Goal: Book appointment/travel/reservation

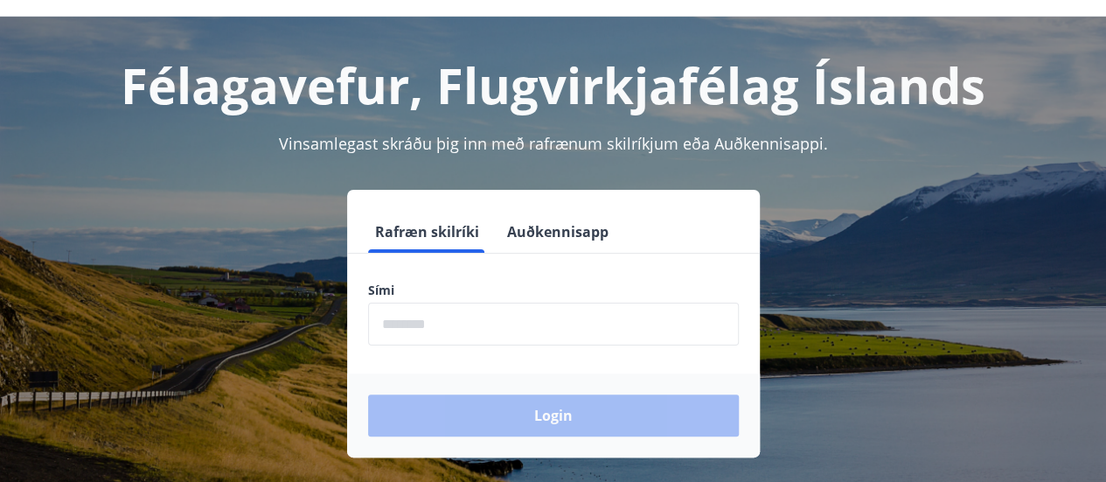
scroll to position [77, 0]
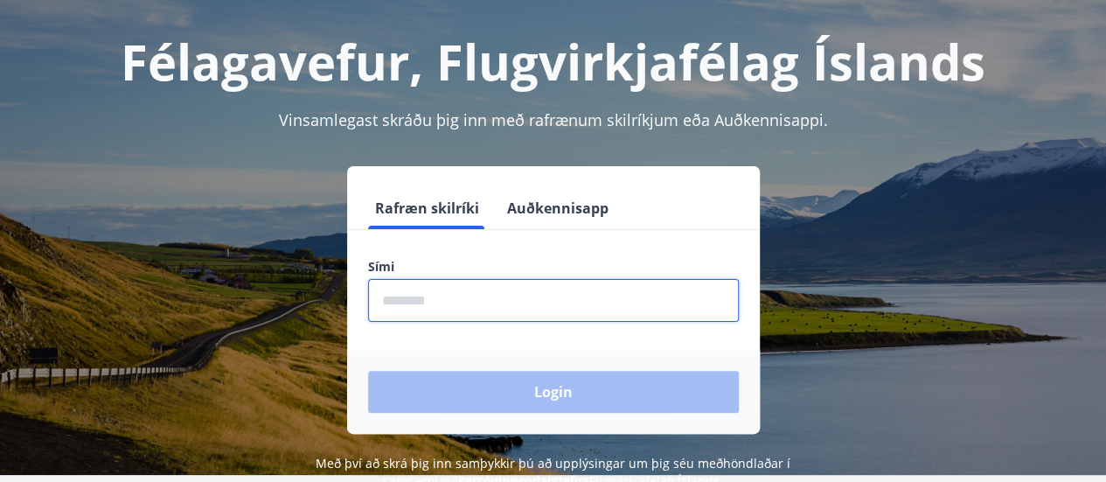
click at [477, 303] on input "phone" at bounding box center [553, 300] width 371 height 43
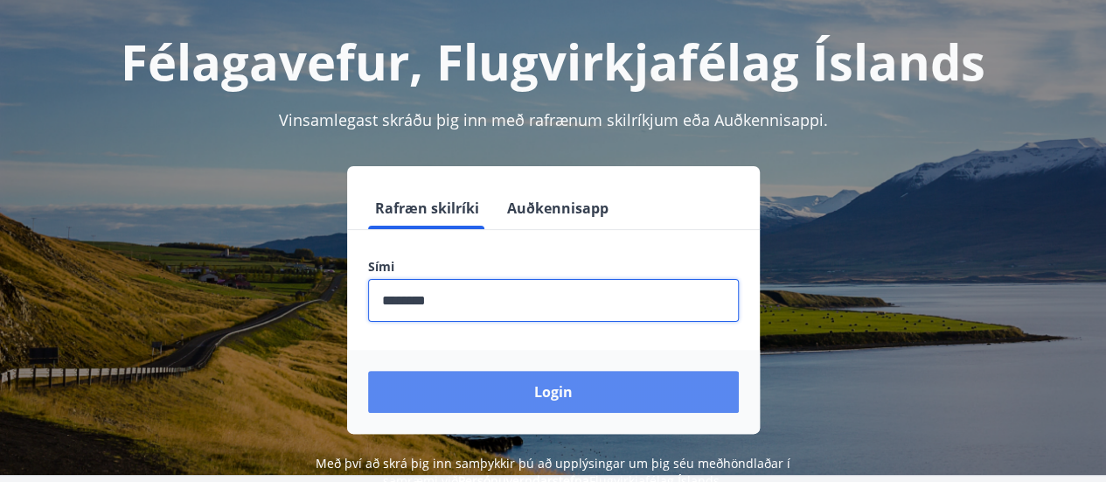
type input "********"
click at [495, 393] on button "Login" at bounding box center [553, 392] width 371 height 42
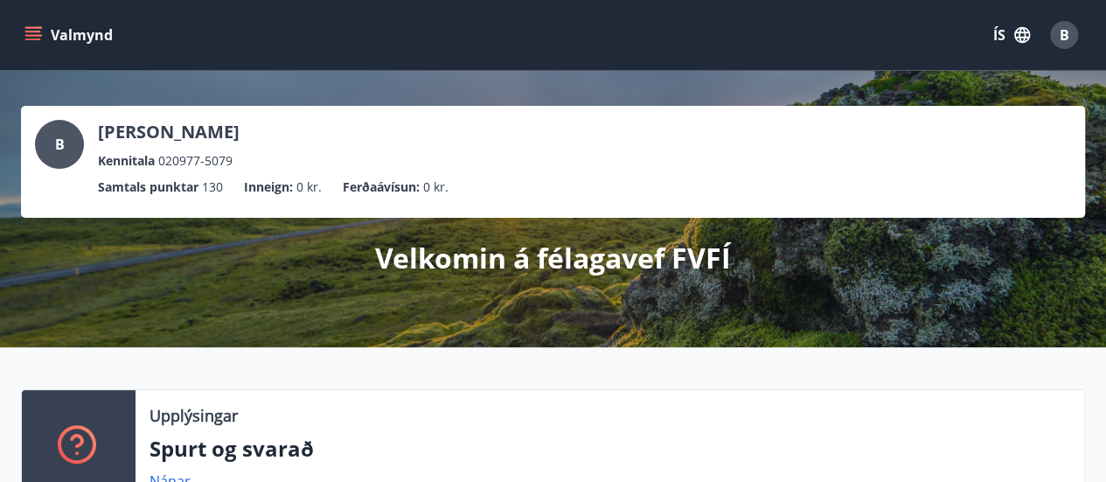
click at [33, 31] on icon "menu" at bounding box center [33, 32] width 16 height 2
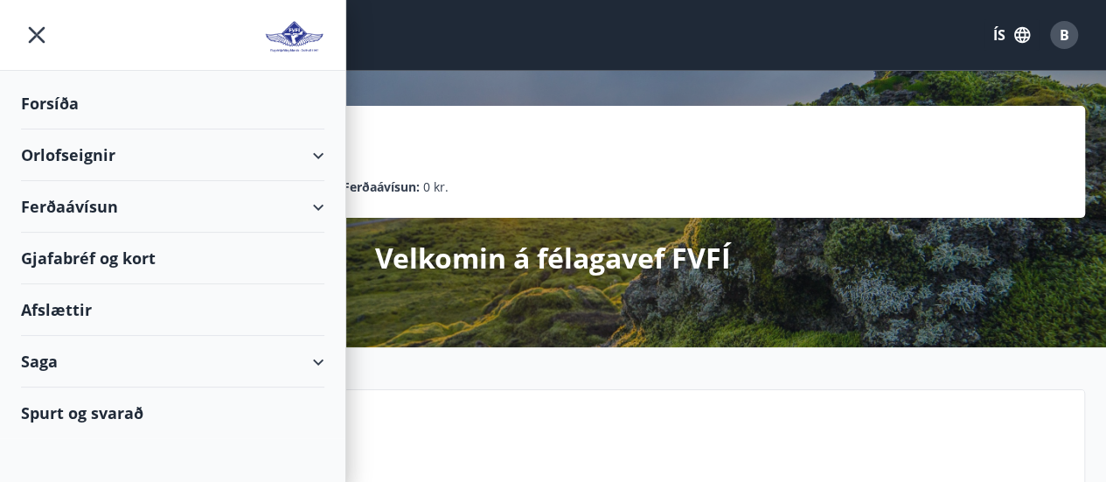
click at [318, 149] on div "Orlofseignir" at bounding box center [172, 155] width 303 height 52
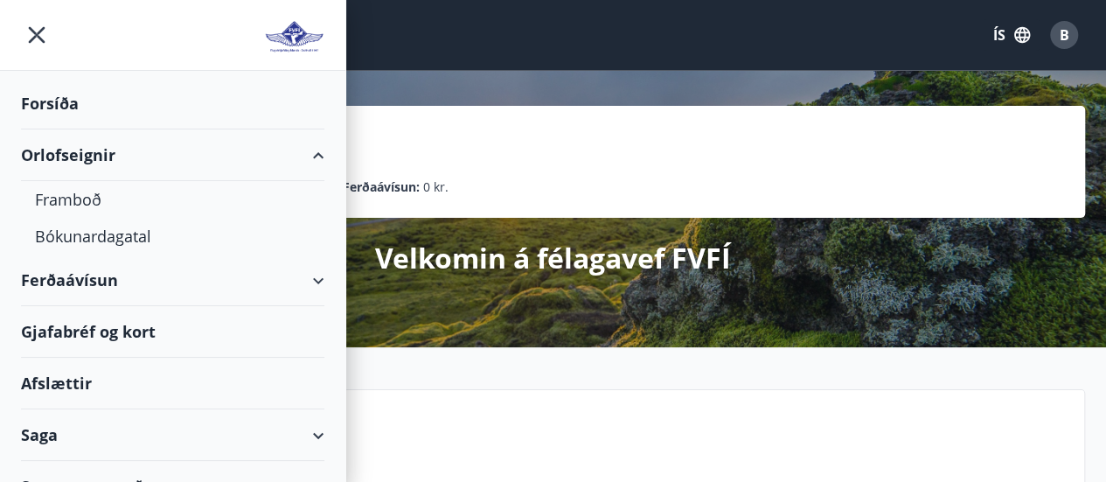
click at [68, 150] on div "Orlofseignir" at bounding box center [172, 155] width 303 height 52
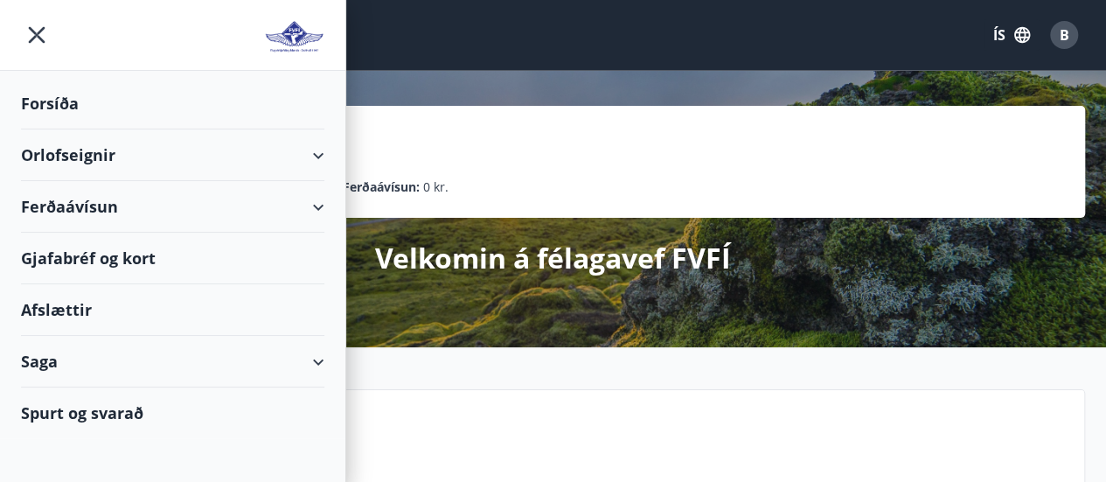
click at [314, 147] on div "Orlofseignir" at bounding box center [172, 155] width 303 height 52
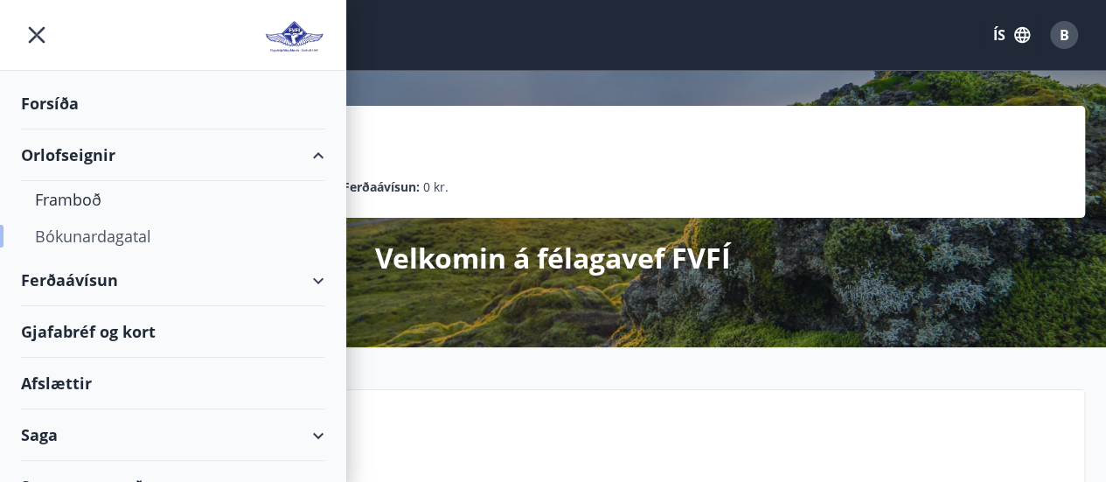
click at [114, 237] on div "Bókunardagatal" at bounding box center [172, 236] width 275 height 37
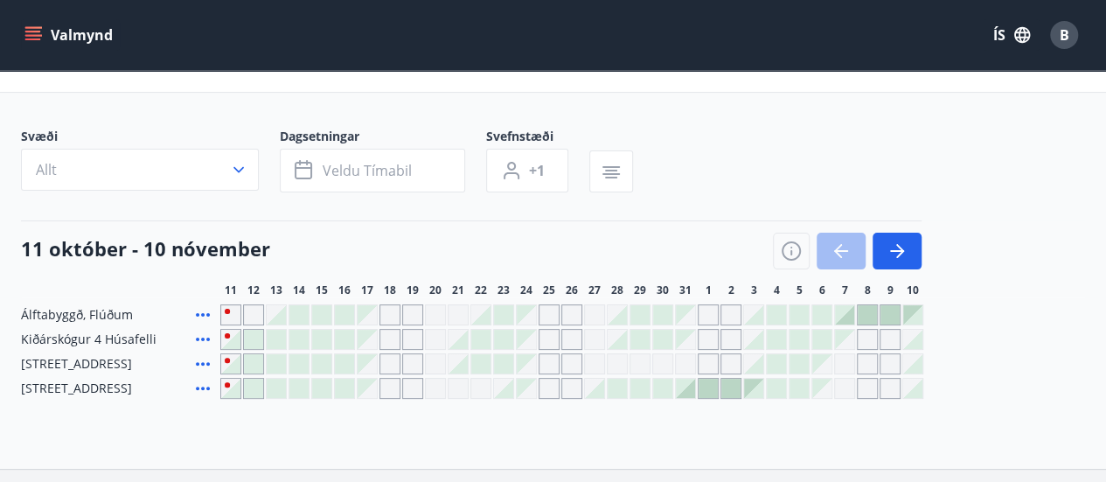
scroll to position [92, 0]
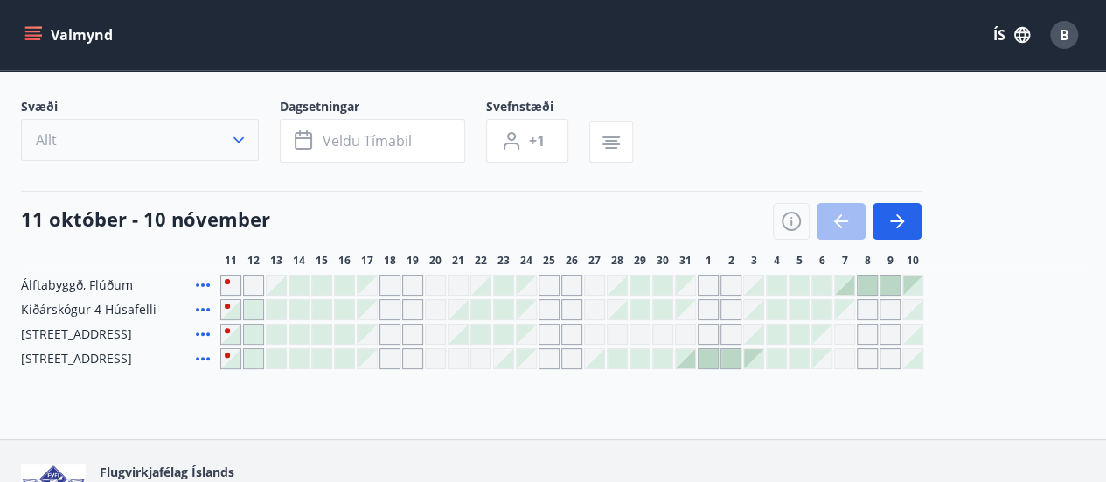
click at [239, 136] on icon "button" at bounding box center [238, 139] width 17 height 17
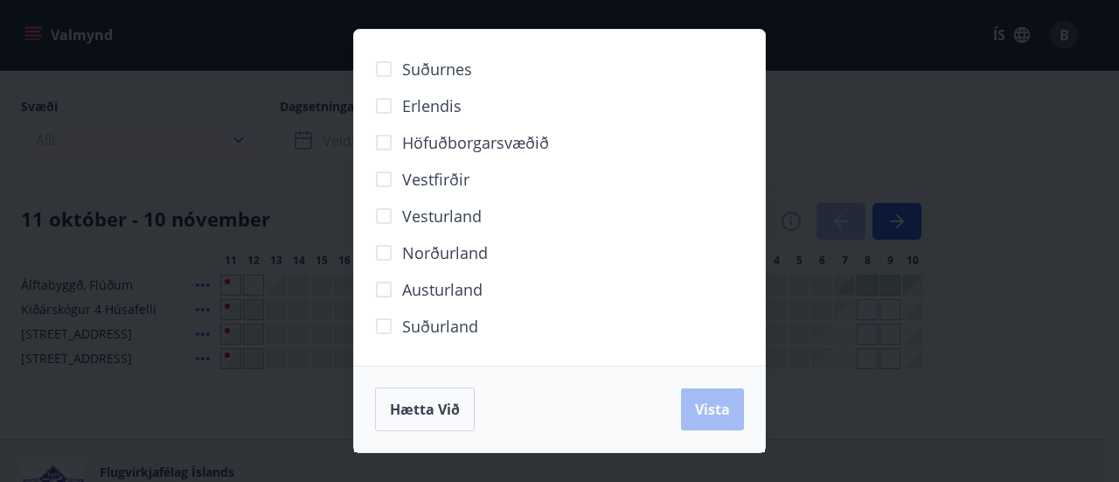
click at [247, 389] on div "Suðurnes Erlendis Höfuðborgarsvæðið Vestfirðir Vesturland Norðurland Austurland…" at bounding box center [559, 241] width 1119 height 482
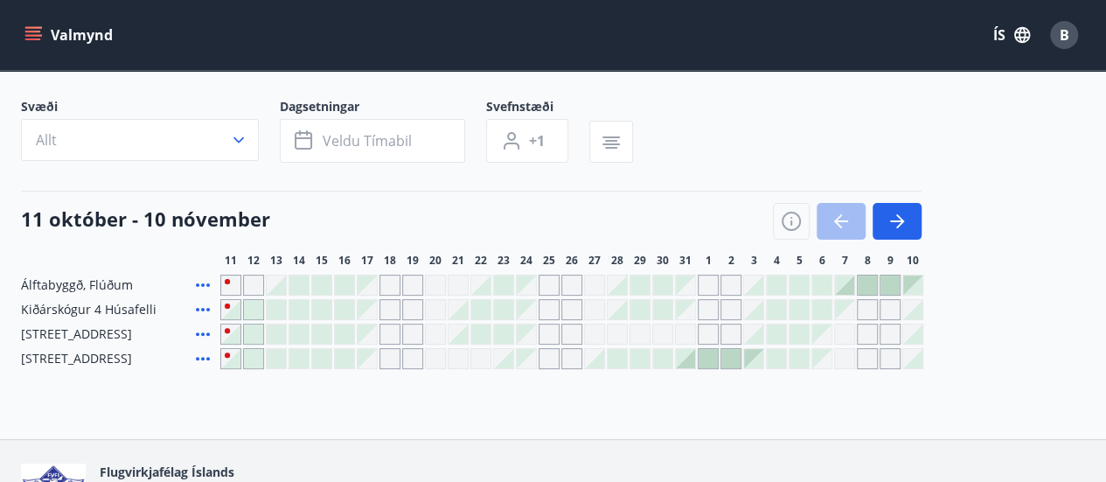
click at [532, 283] on div "Gráir dagar eru ekki bókanlegir" at bounding box center [526, 284] width 19 height 19
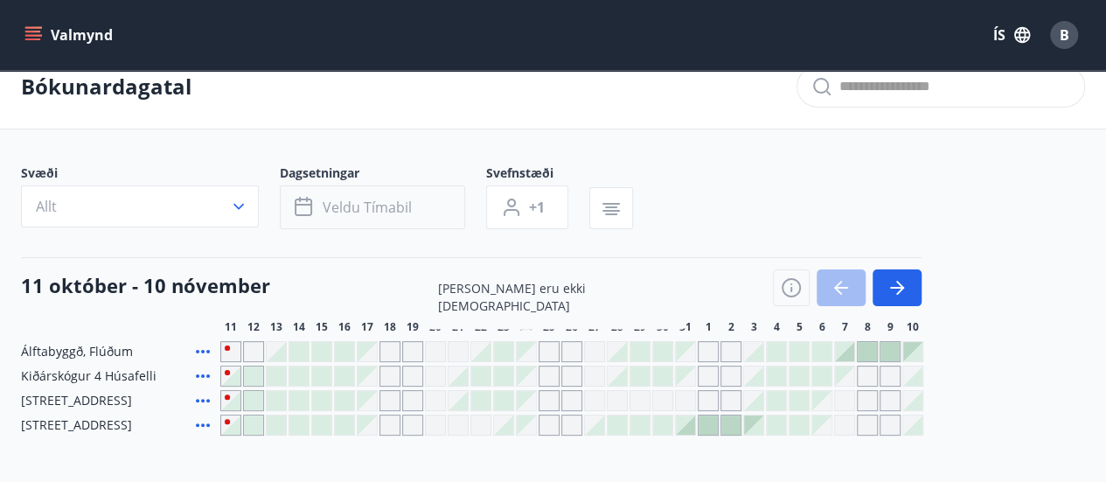
scroll to position [0, 0]
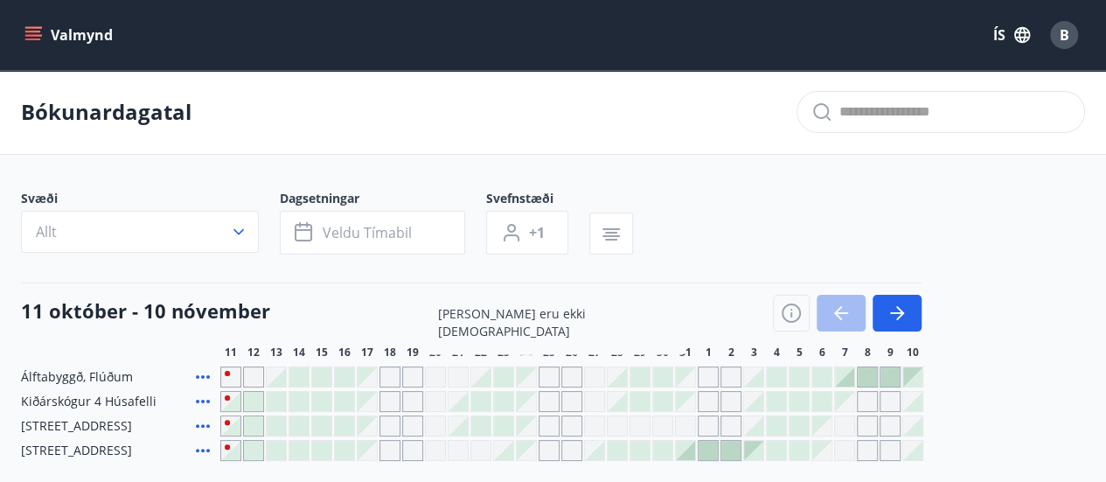
click at [35, 31] on icon "menu" at bounding box center [33, 32] width 16 height 2
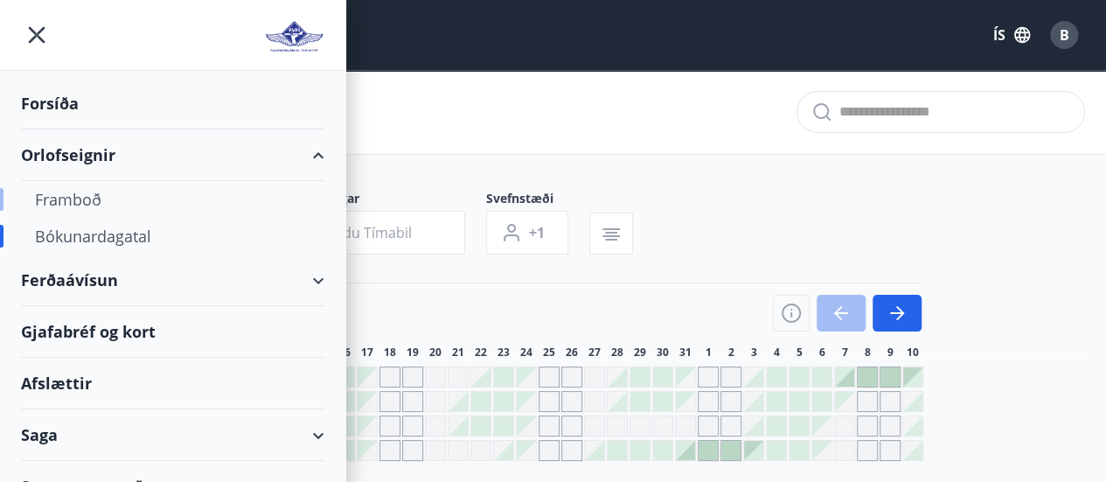
click at [59, 197] on div "Framboð" at bounding box center [172, 199] width 275 height 37
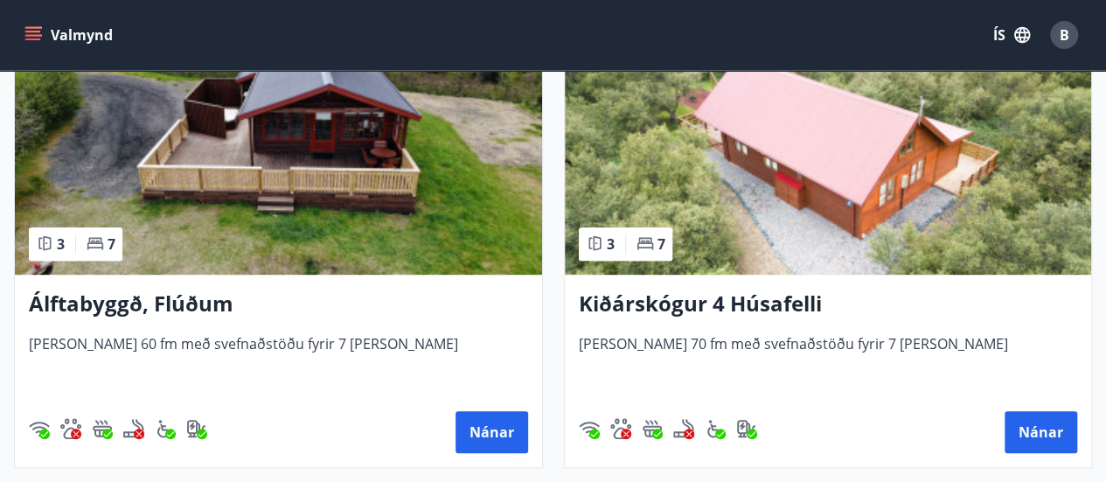
scroll to position [372, 0]
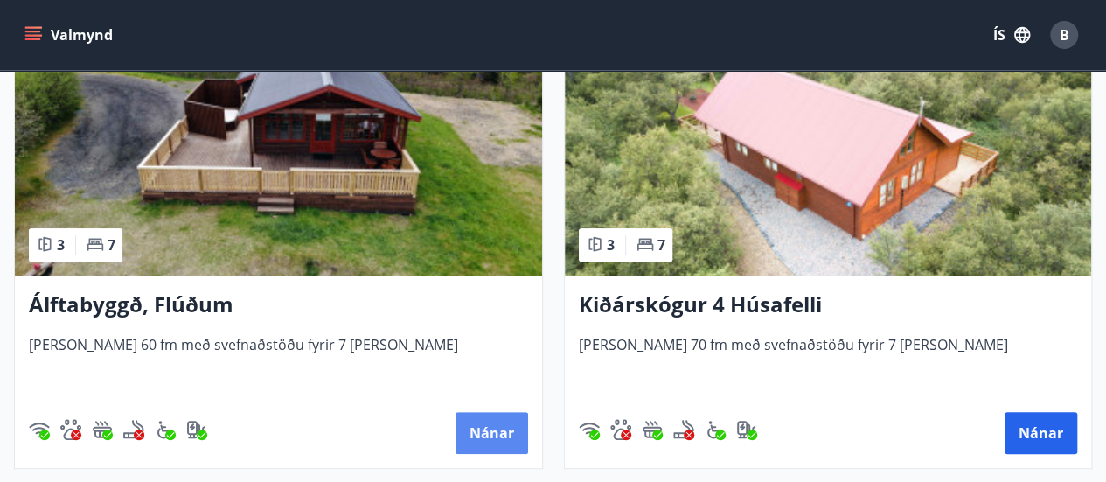
click at [484, 440] on button "Nánar" at bounding box center [492, 433] width 73 height 42
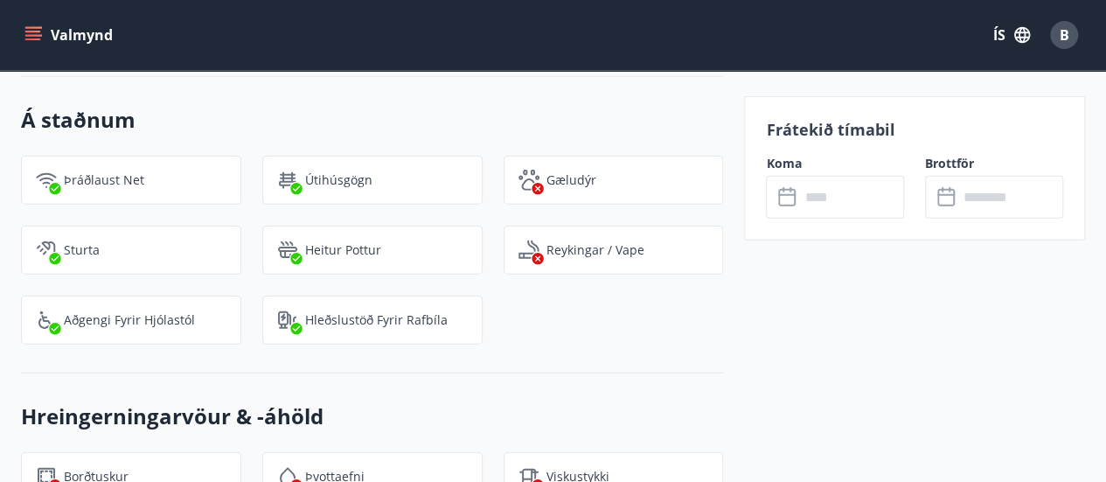
scroll to position [2025, 0]
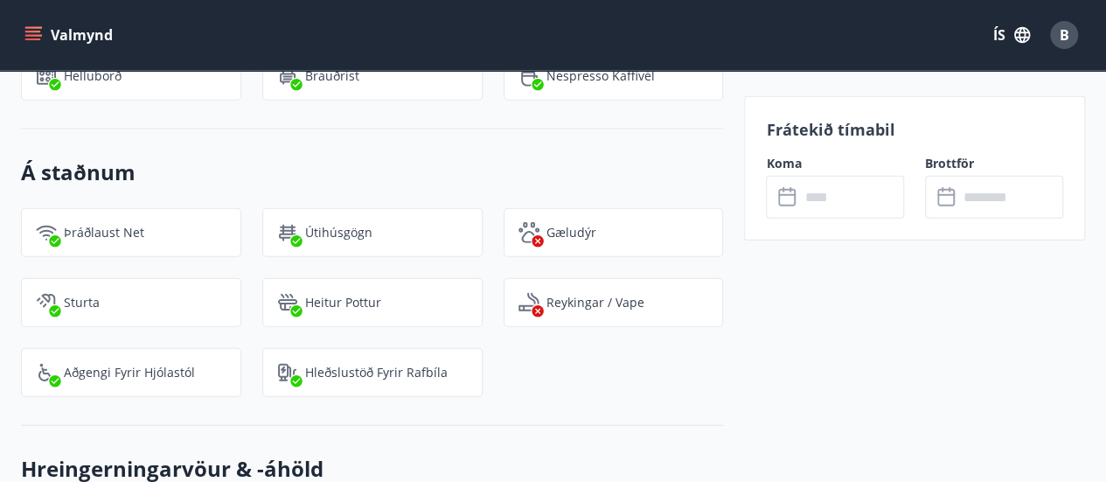
click at [825, 198] on input "text" at bounding box center [851, 197] width 105 height 43
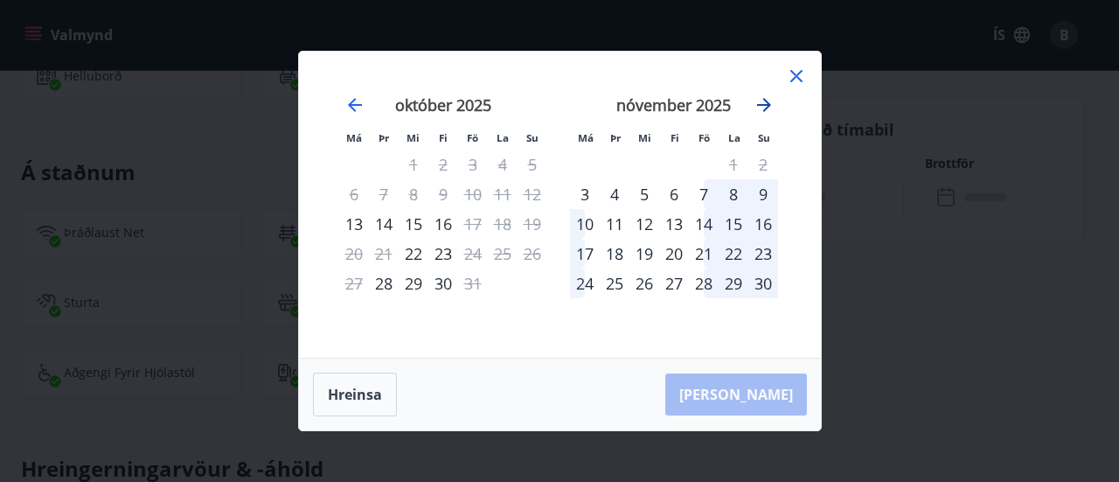
click at [762, 100] on icon "Move forward to switch to the next month." at bounding box center [764, 104] width 21 height 21
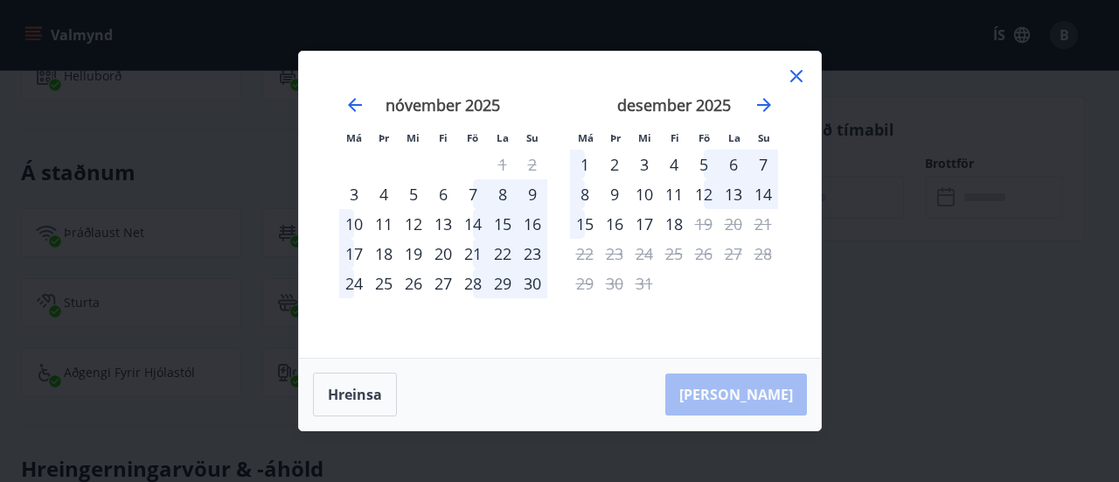
click at [799, 71] on icon at bounding box center [796, 76] width 21 height 21
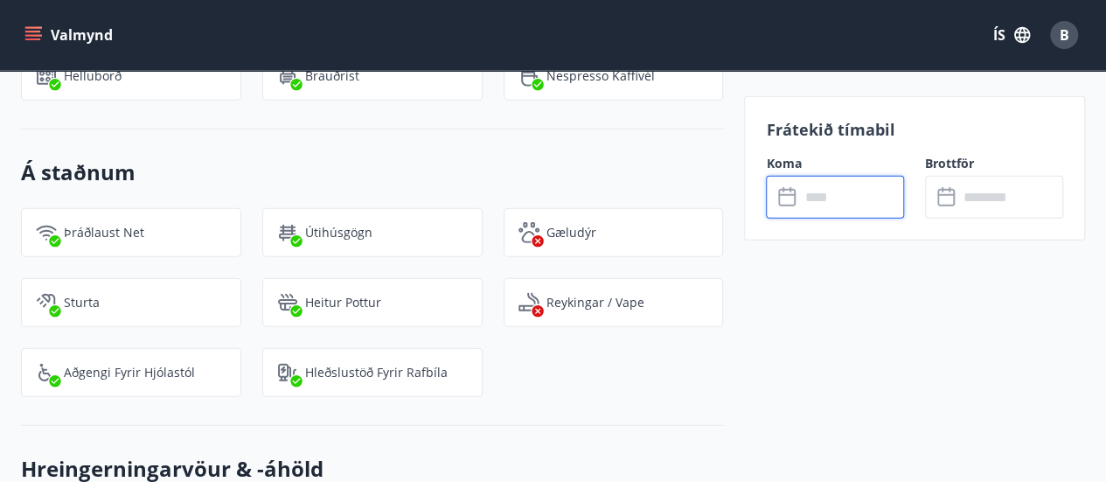
click at [31, 37] on icon "menu" at bounding box center [32, 34] width 17 height 17
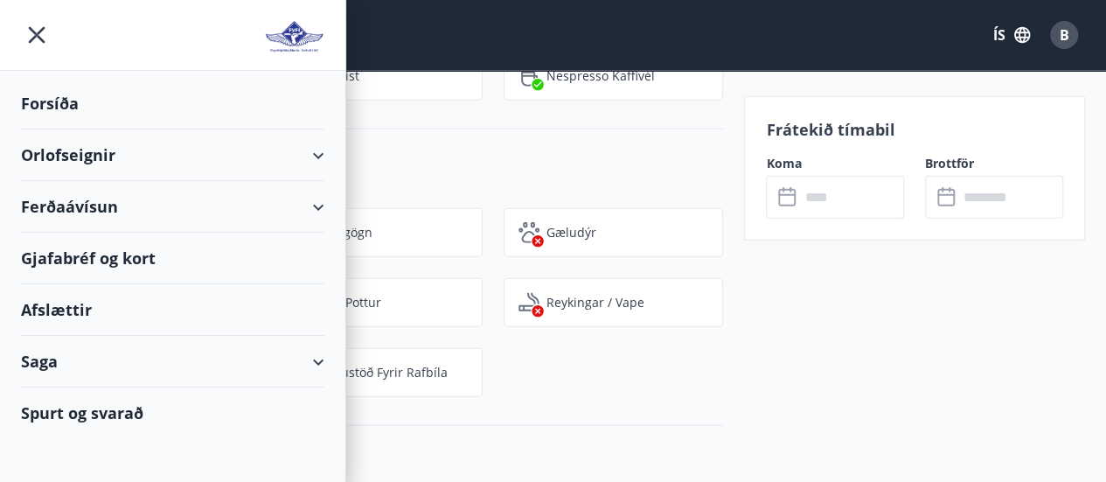
click at [320, 150] on div "Orlofseignir" at bounding box center [172, 155] width 303 height 52
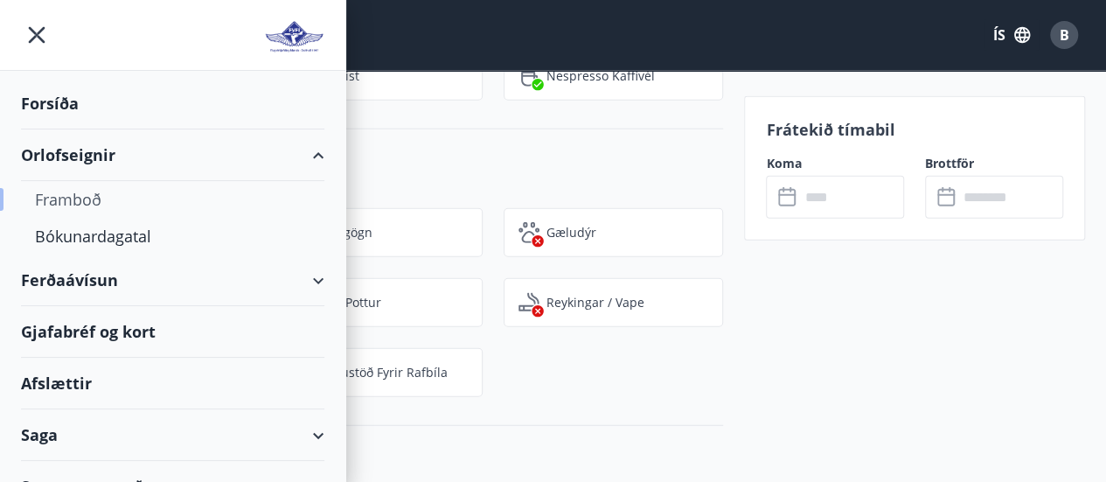
click at [77, 193] on div "Framboð" at bounding box center [172, 199] width 275 height 37
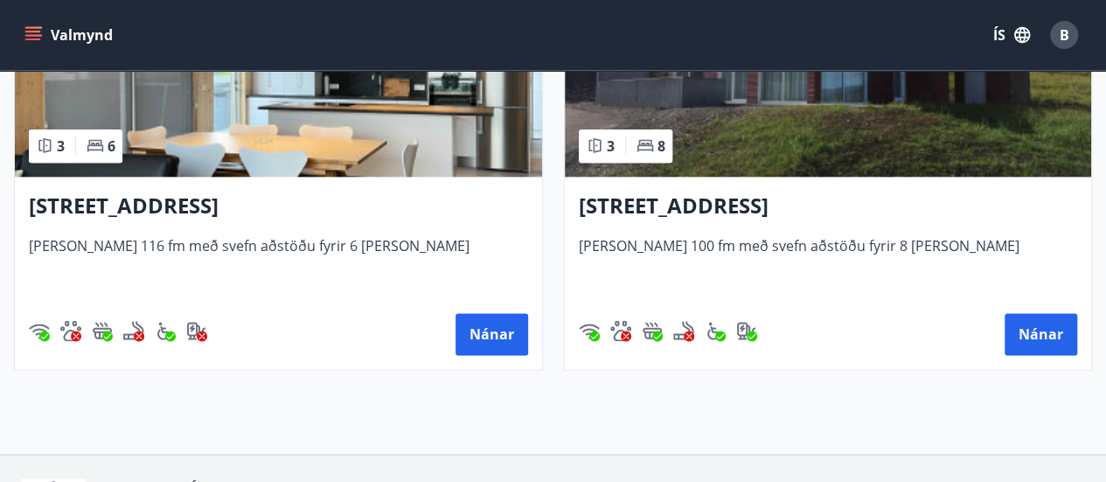
scroll to position [943, 0]
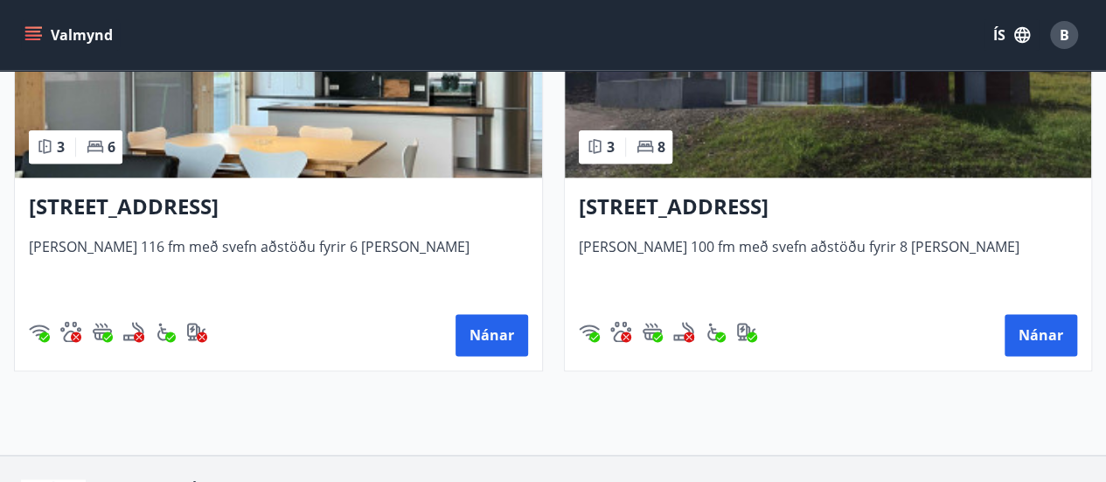
click at [734, 205] on h3 "Holtaland 11, Akureyri" at bounding box center [828, 206] width 499 height 31
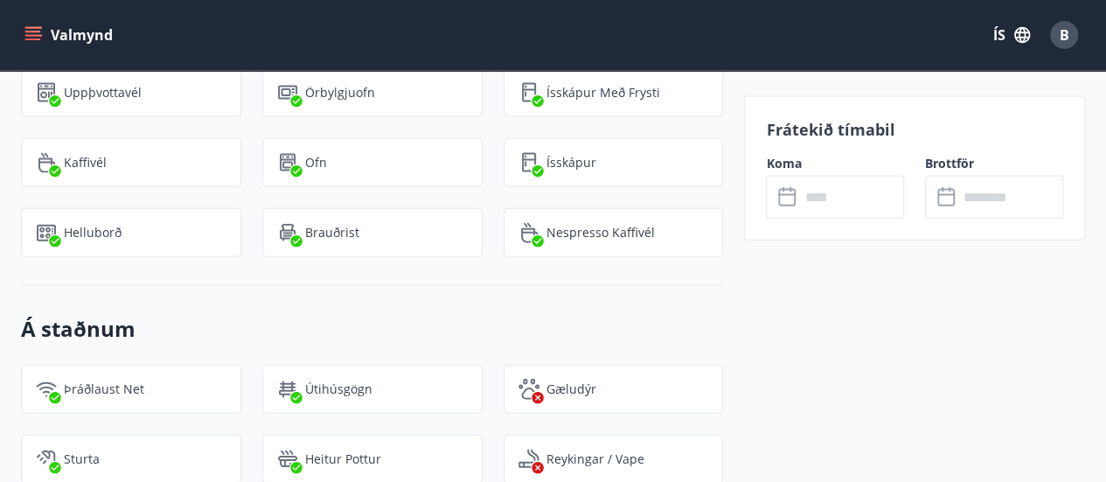
scroll to position [1979, 0]
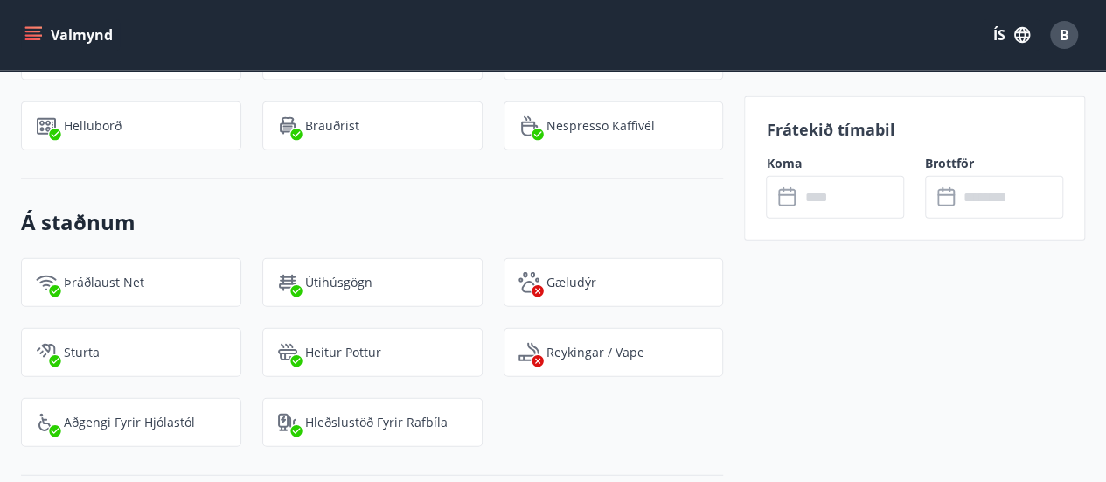
click at [715, 328] on div "Reykingar / Vape" at bounding box center [614, 352] width 220 height 49
click at [826, 192] on input "text" at bounding box center [851, 197] width 105 height 43
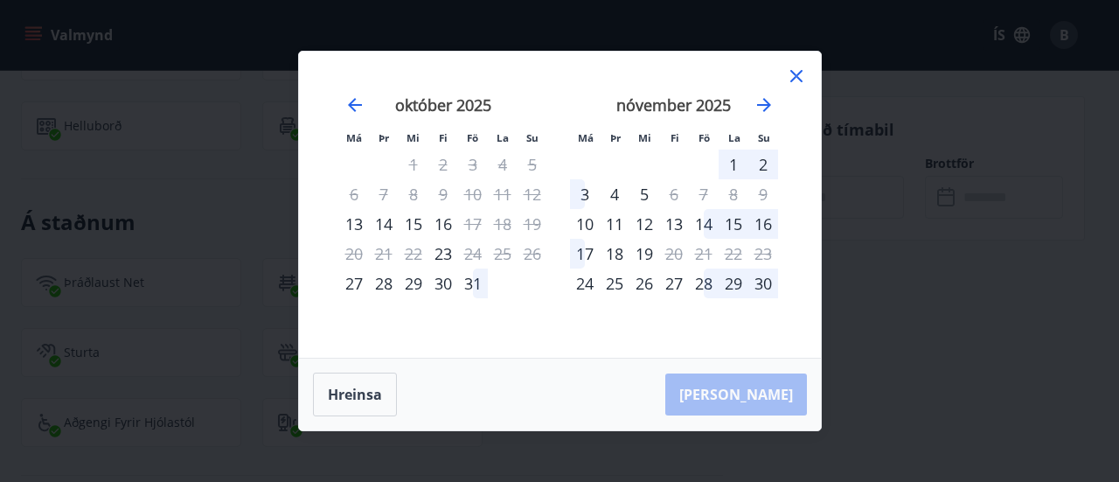
click at [793, 76] on icon at bounding box center [796, 76] width 21 height 21
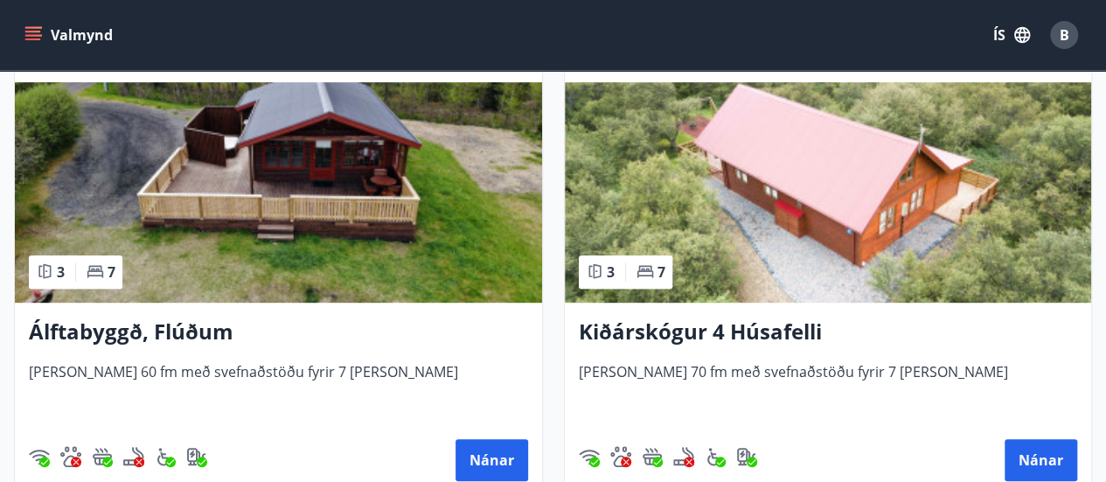
scroll to position [405, 0]
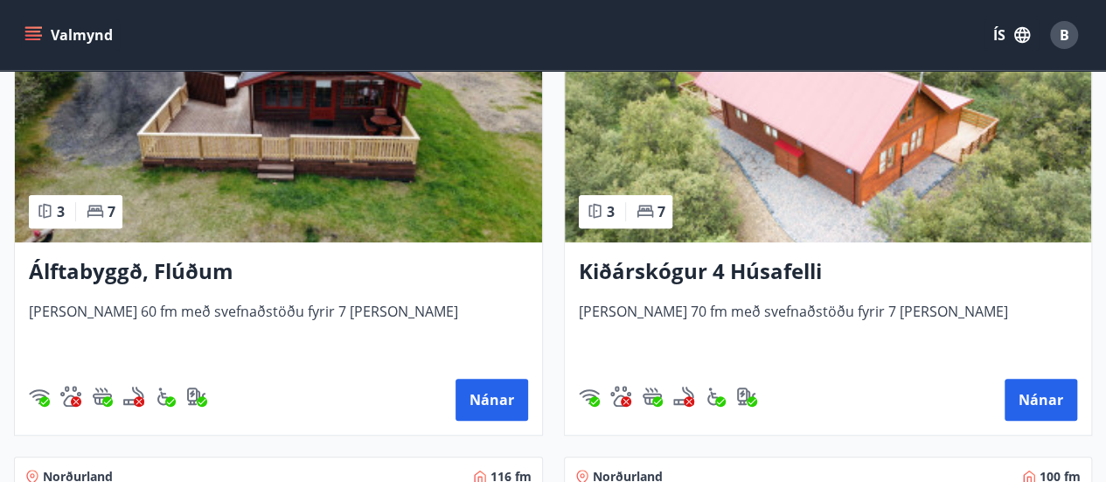
click at [726, 278] on h3 "Kiðárskógur 4 Húsafelli" at bounding box center [828, 271] width 499 height 31
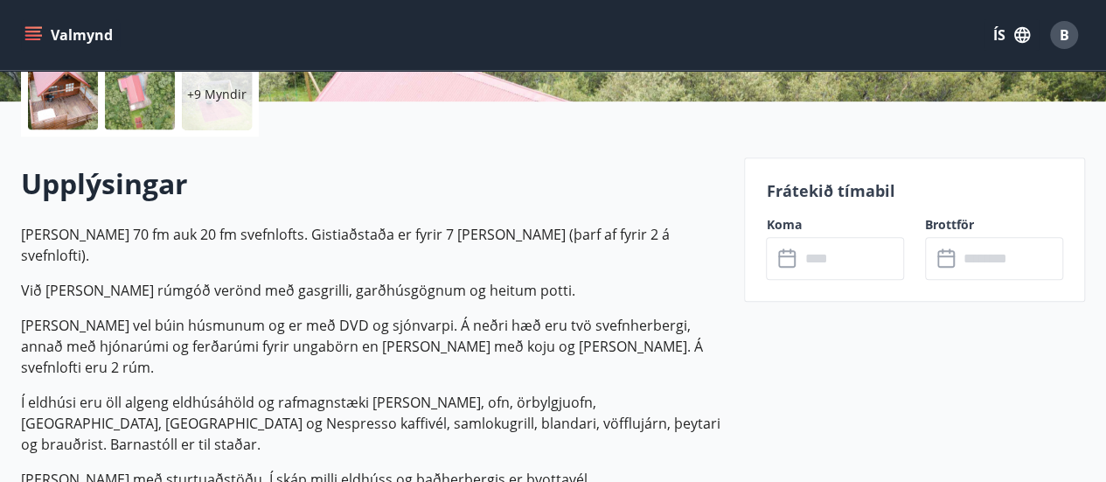
scroll to position [424, 0]
click at [811, 264] on input "text" at bounding box center [851, 257] width 105 height 43
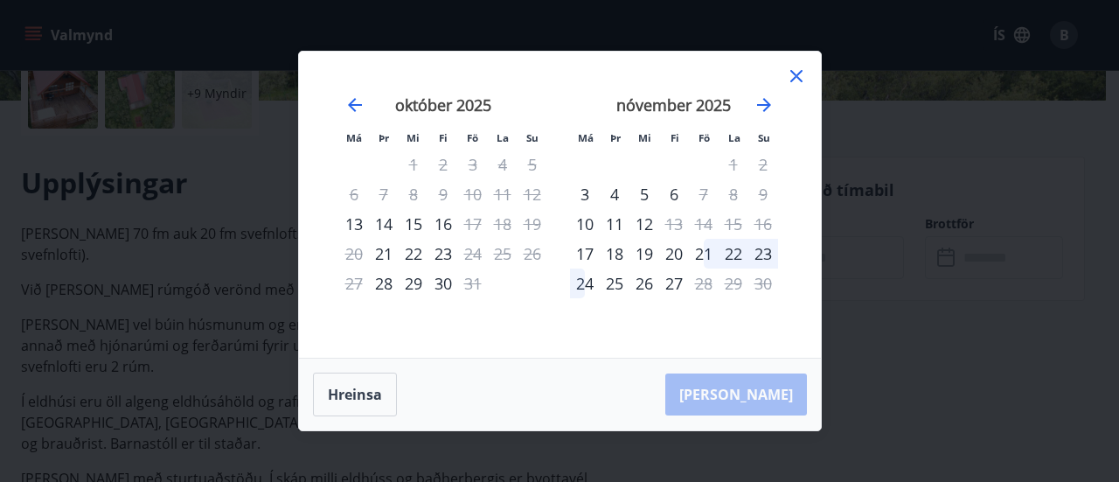
click at [790, 85] on icon at bounding box center [796, 76] width 21 height 21
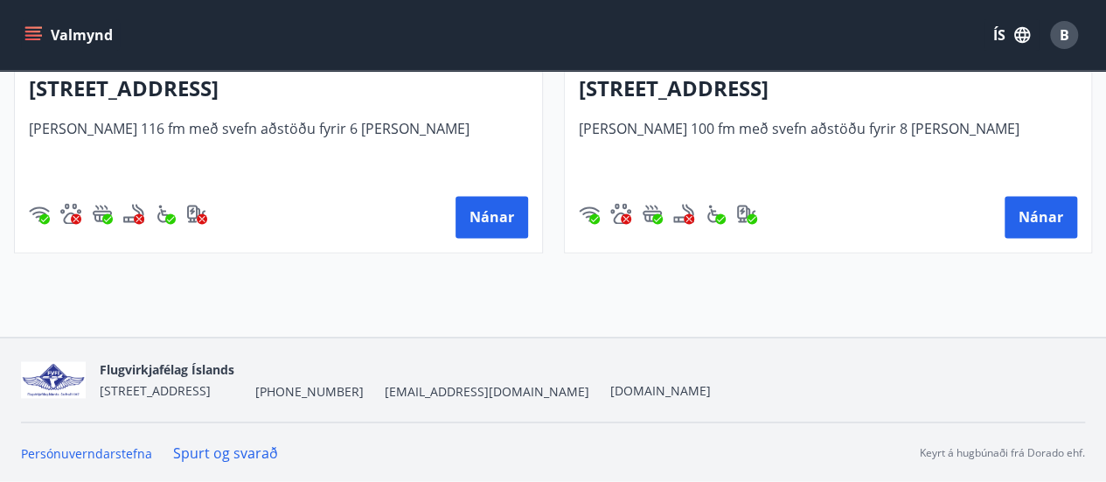
scroll to position [998, 0]
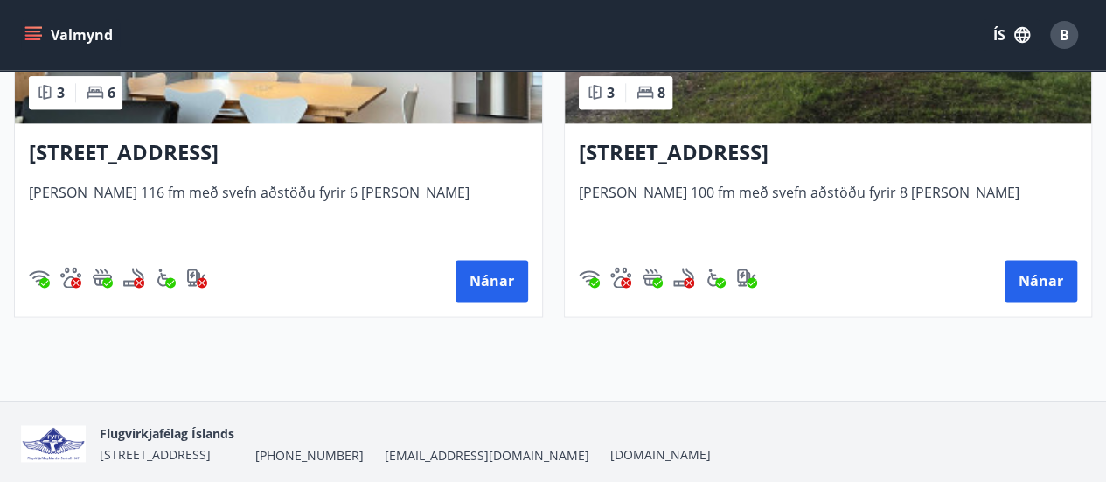
click at [218, 142] on h3 "Hyrnuland 3, Akureyri" at bounding box center [278, 152] width 499 height 31
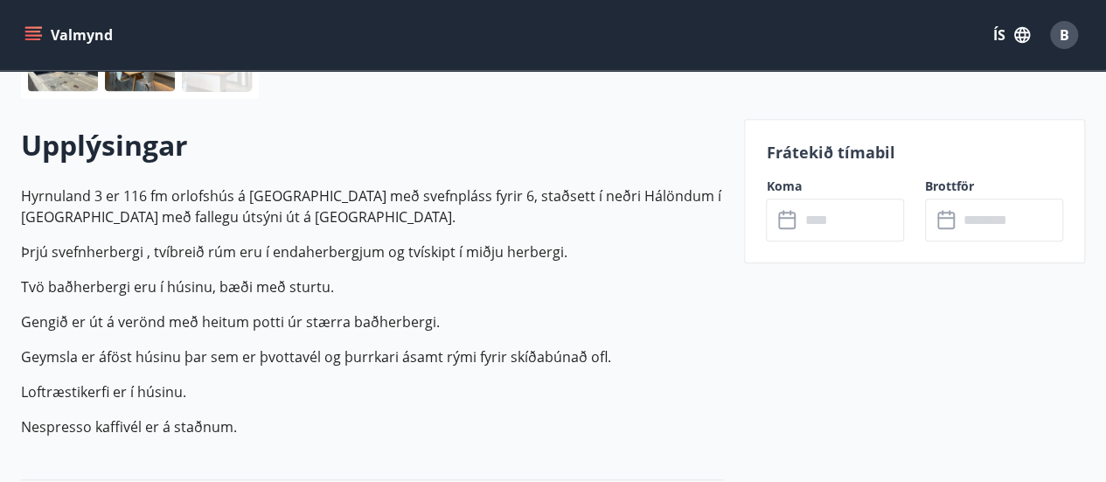
scroll to position [478, 0]
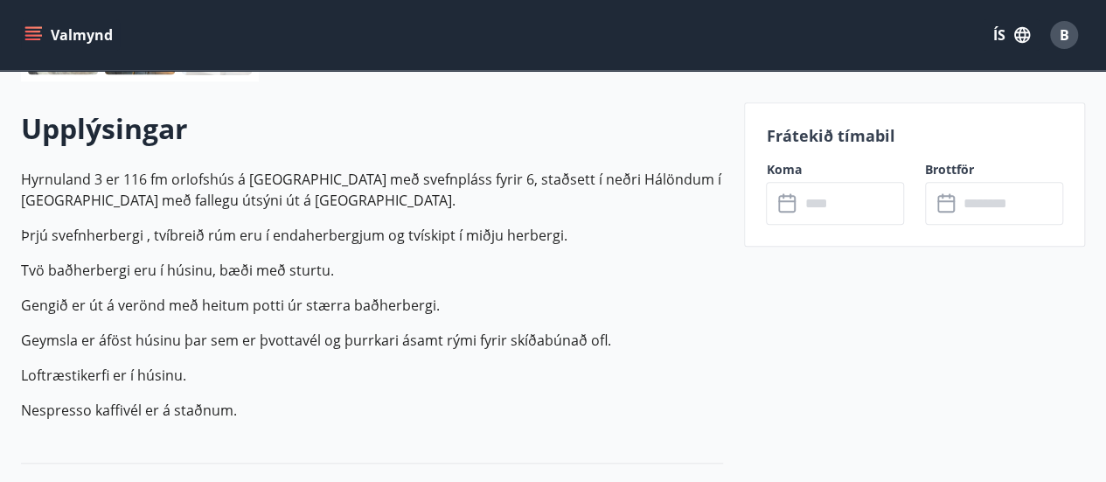
click at [807, 215] on input "text" at bounding box center [851, 203] width 105 height 43
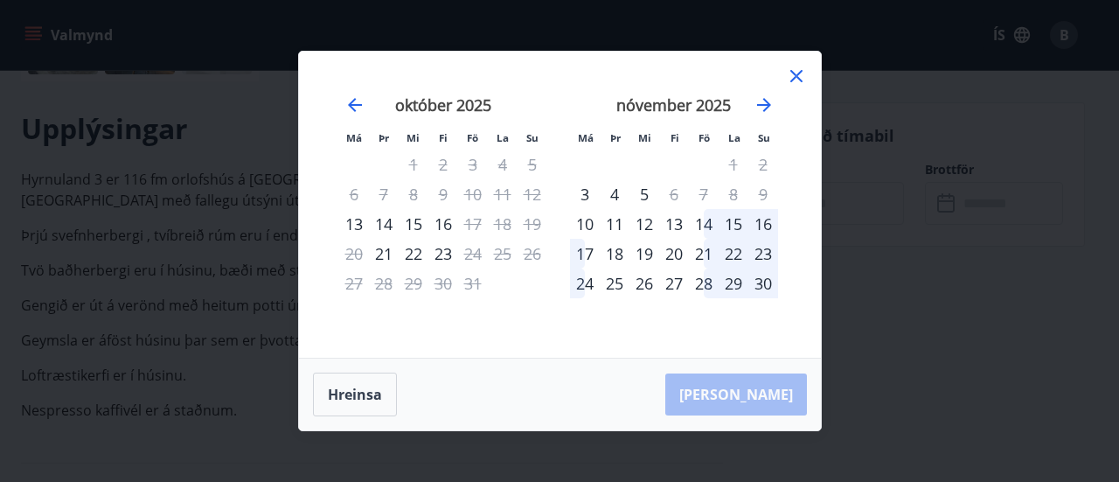
click at [792, 78] on icon at bounding box center [796, 76] width 21 height 21
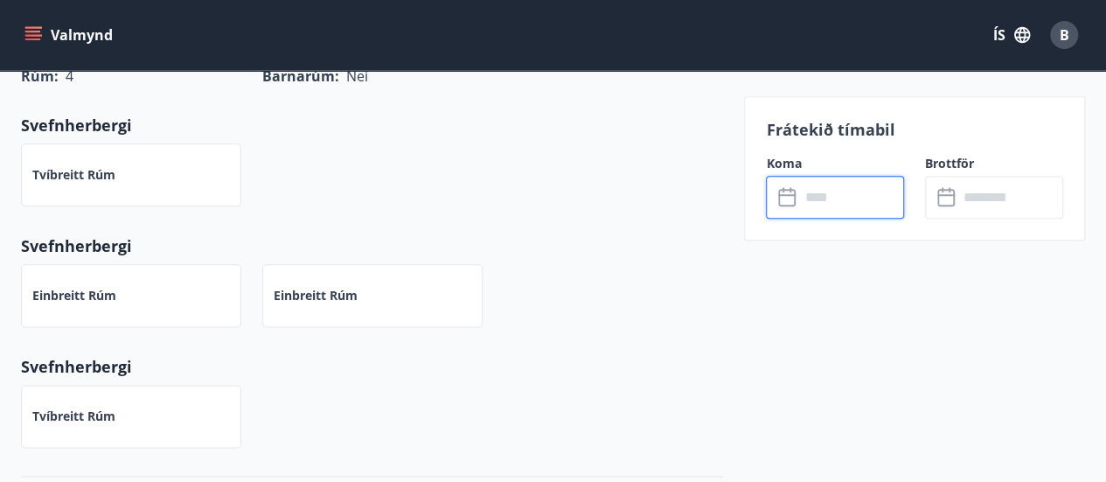
scroll to position [972, 0]
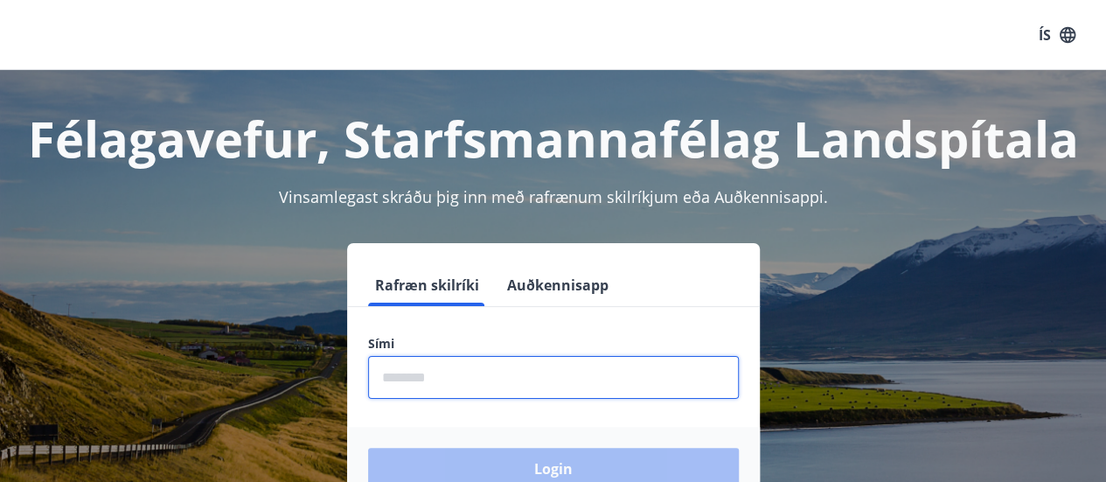
click at [414, 379] on input "phone" at bounding box center [553, 377] width 371 height 43
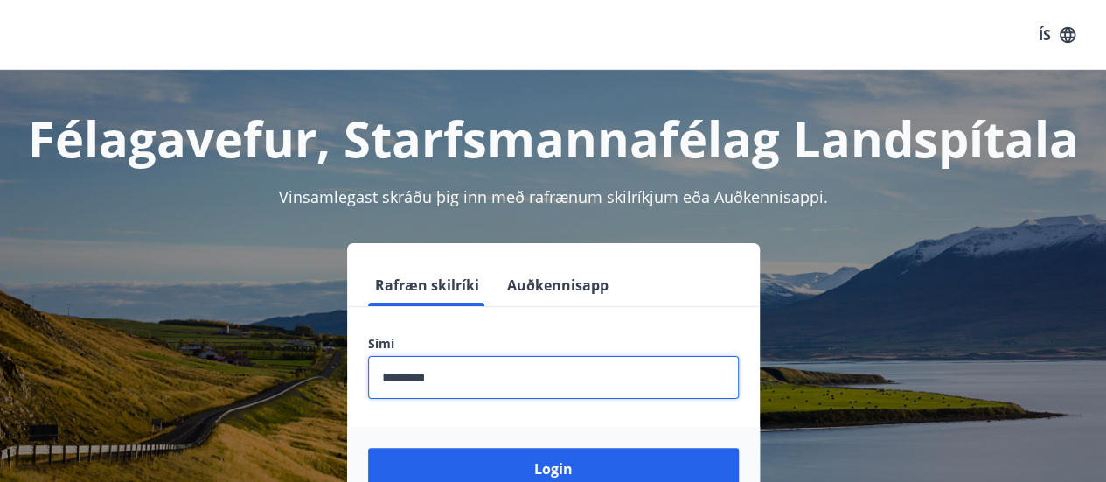
type input "********"
click at [368, 448] on button "Login" at bounding box center [553, 469] width 371 height 42
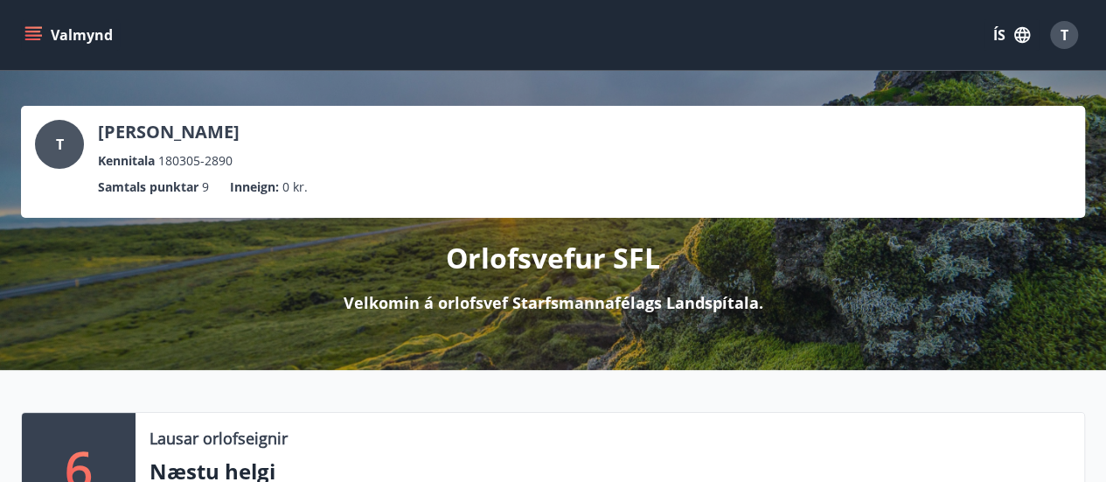
click at [44, 39] on button "Valmynd" at bounding box center [70, 34] width 99 height 31
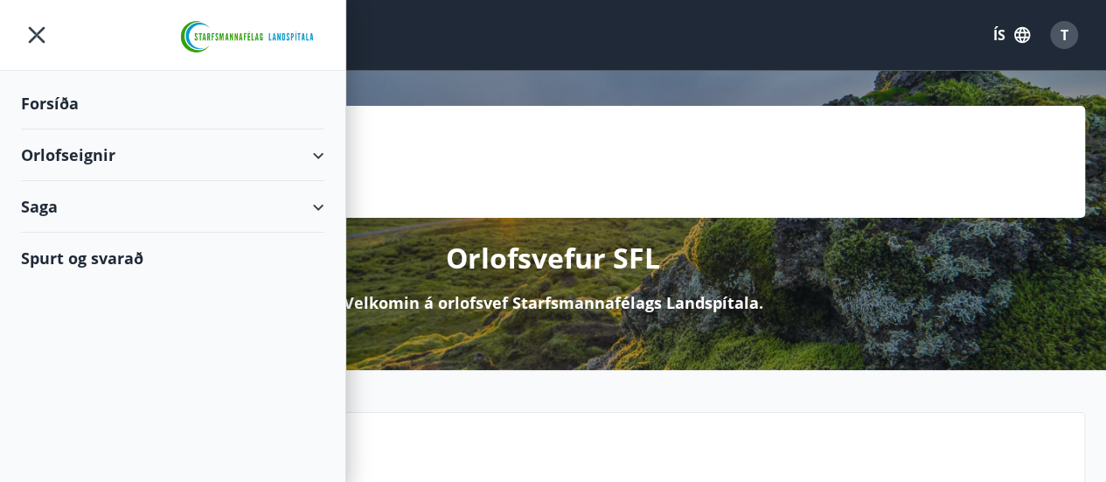
click at [318, 148] on div "Orlofseignir" at bounding box center [172, 155] width 303 height 52
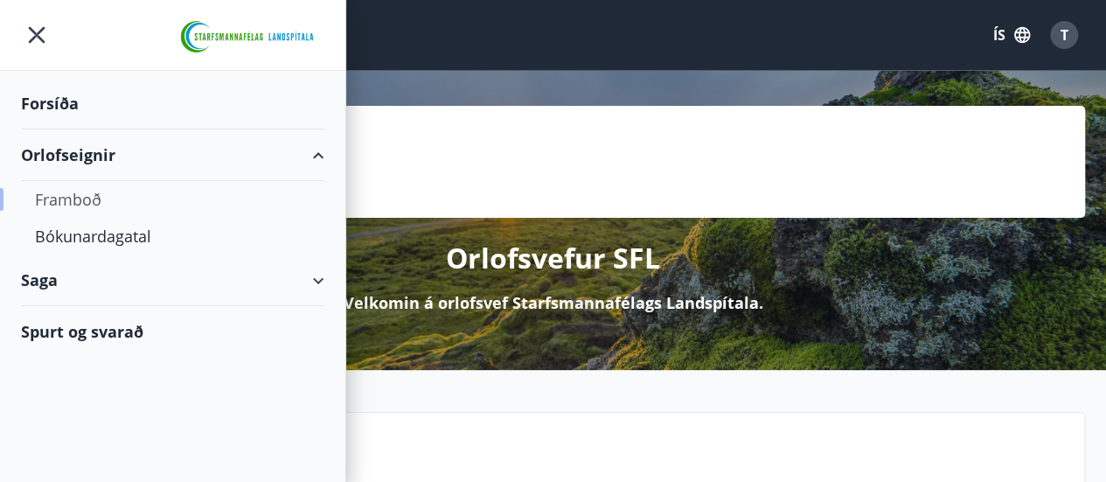
click at [80, 202] on div "Framboð" at bounding box center [172, 199] width 275 height 37
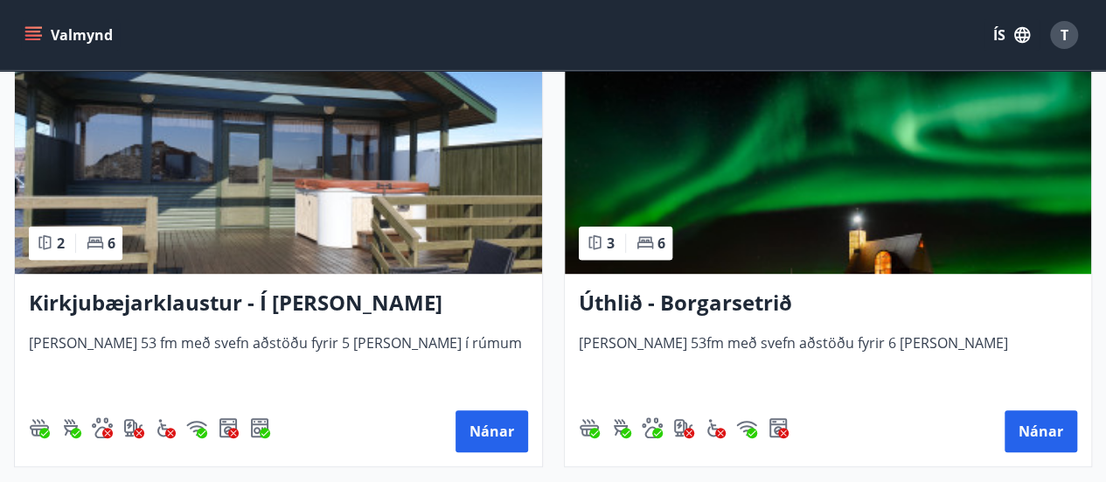
scroll to position [372, 0]
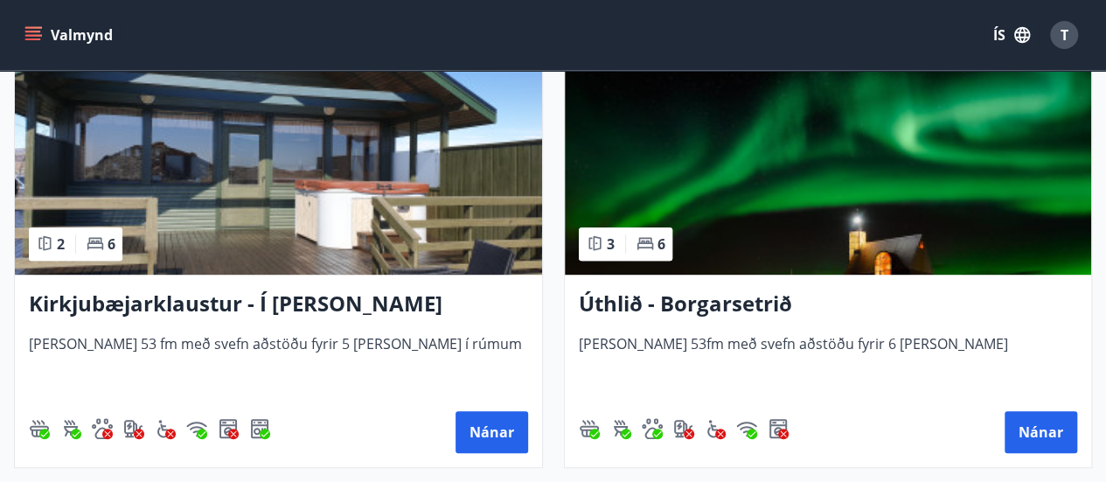
click at [313, 309] on h3 "Kirkjubæjarklaustur - Í [PERSON_NAME] Hæðargarðs" at bounding box center [278, 304] width 499 height 31
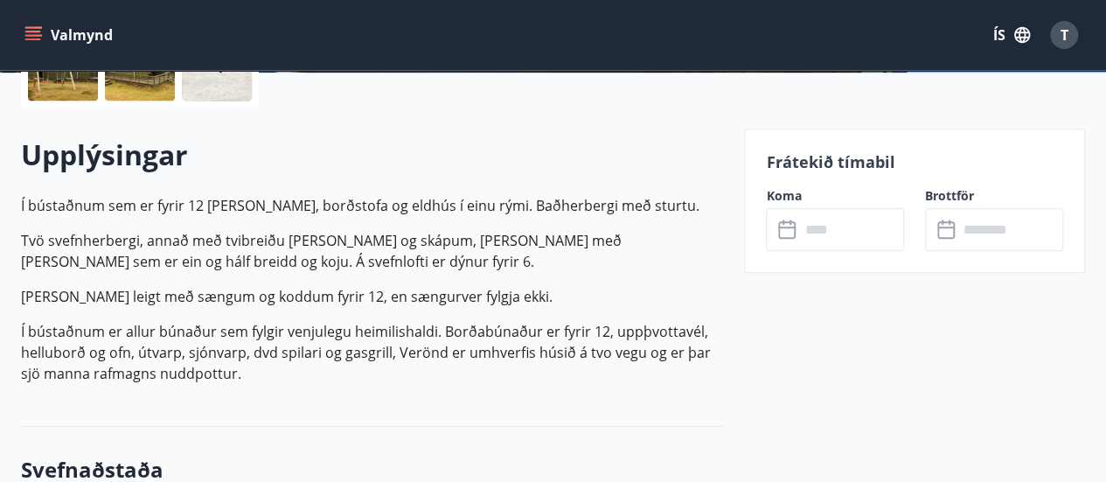
scroll to position [483, 0]
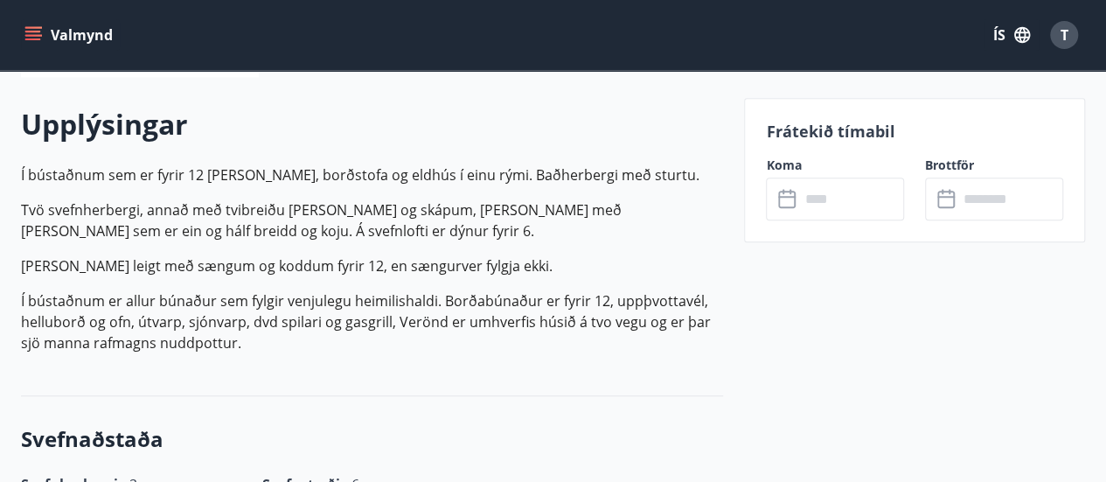
click at [815, 203] on input "text" at bounding box center [851, 198] width 105 height 43
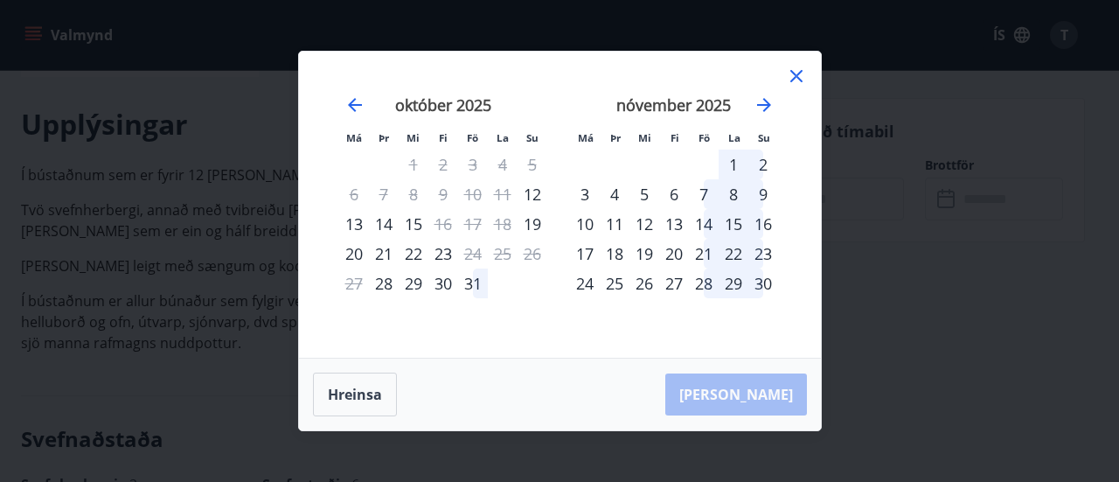
click at [786, 80] on icon at bounding box center [796, 76] width 21 height 21
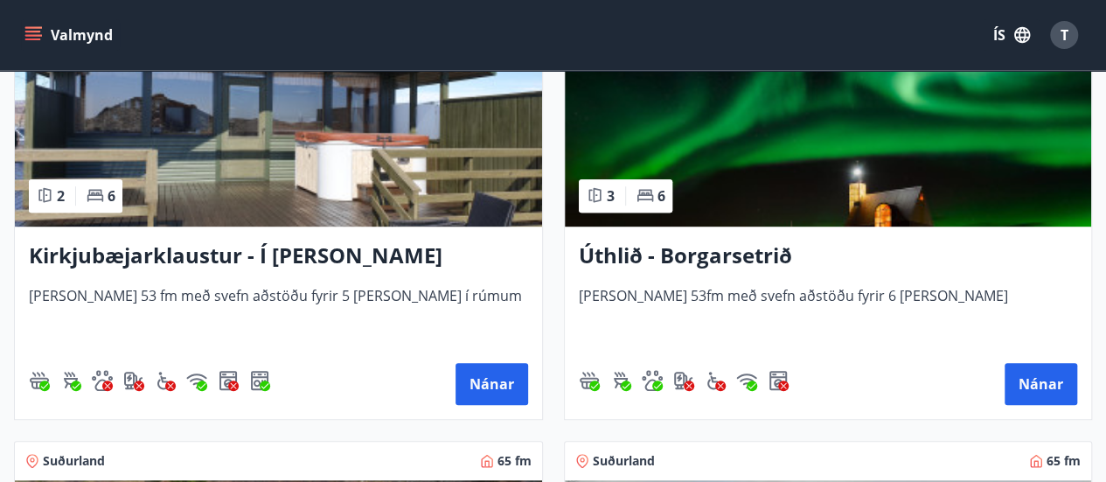
scroll to position [414, 0]
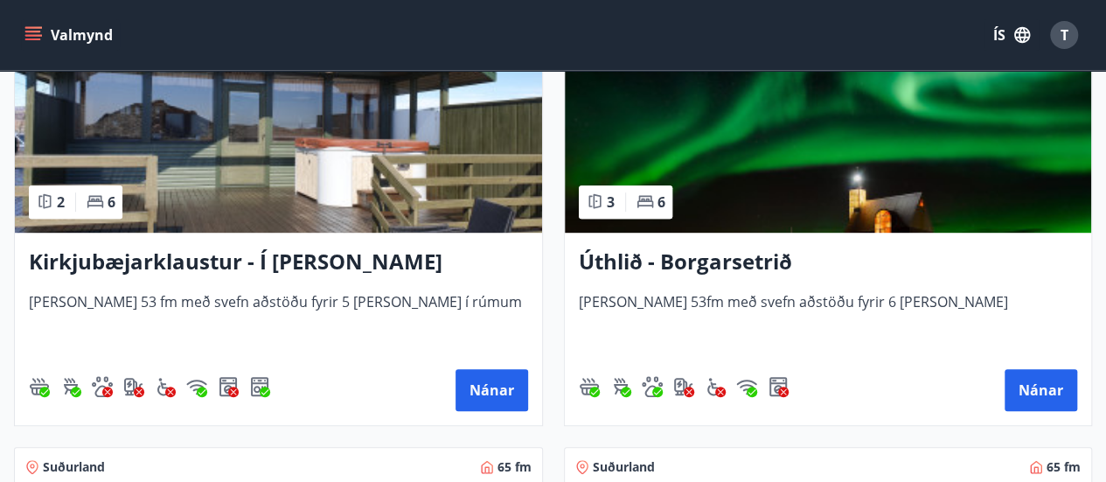
click at [714, 263] on h3 "Úthlið - Borgarsetrið" at bounding box center [828, 262] width 499 height 31
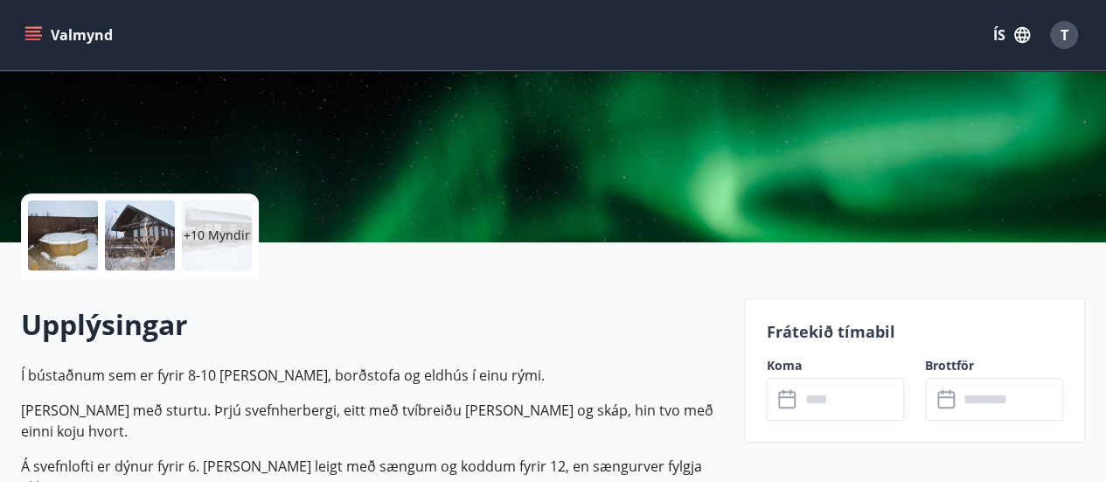
scroll to position [375, 0]
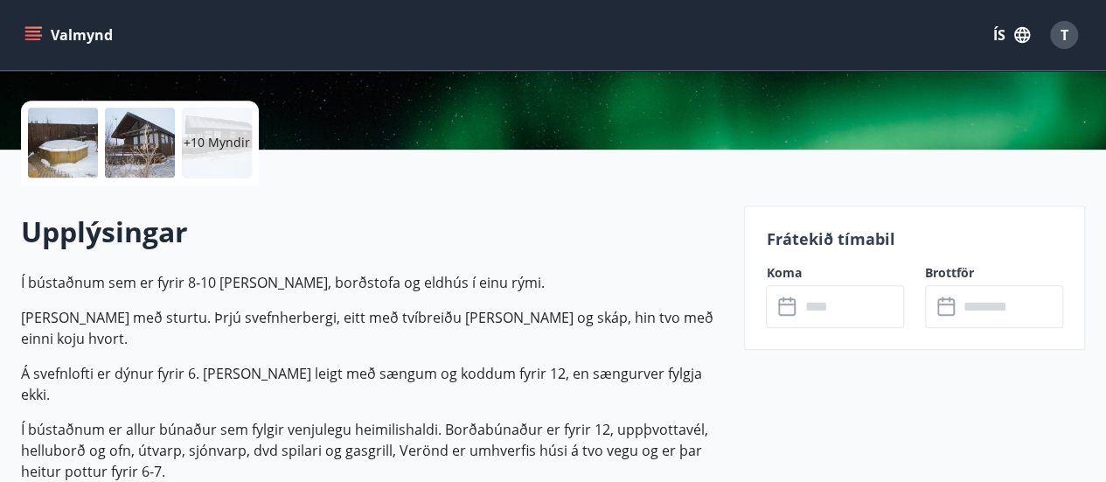
click at [841, 308] on input "text" at bounding box center [851, 306] width 105 height 43
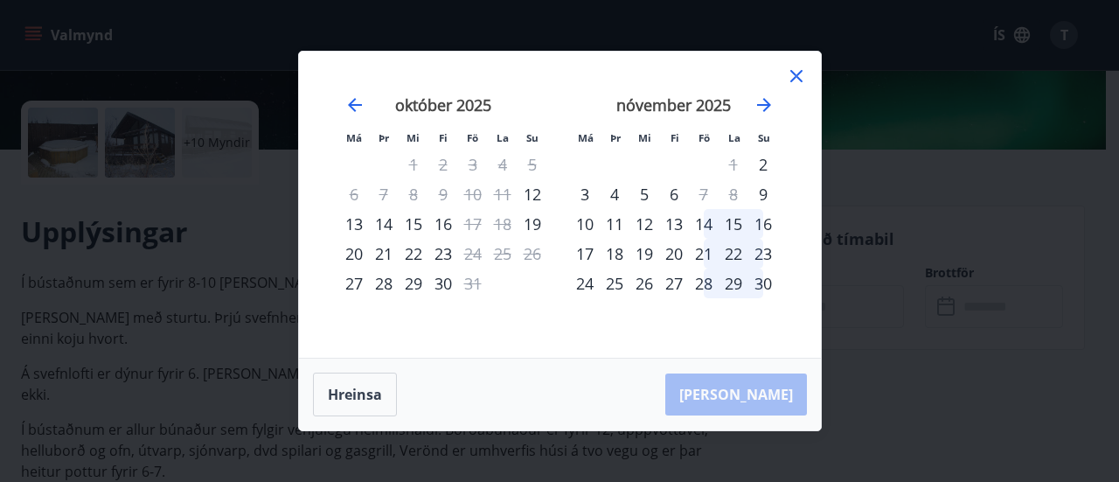
click at [788, 80] on icon at bounding box center [796, 76] width 21 height 21
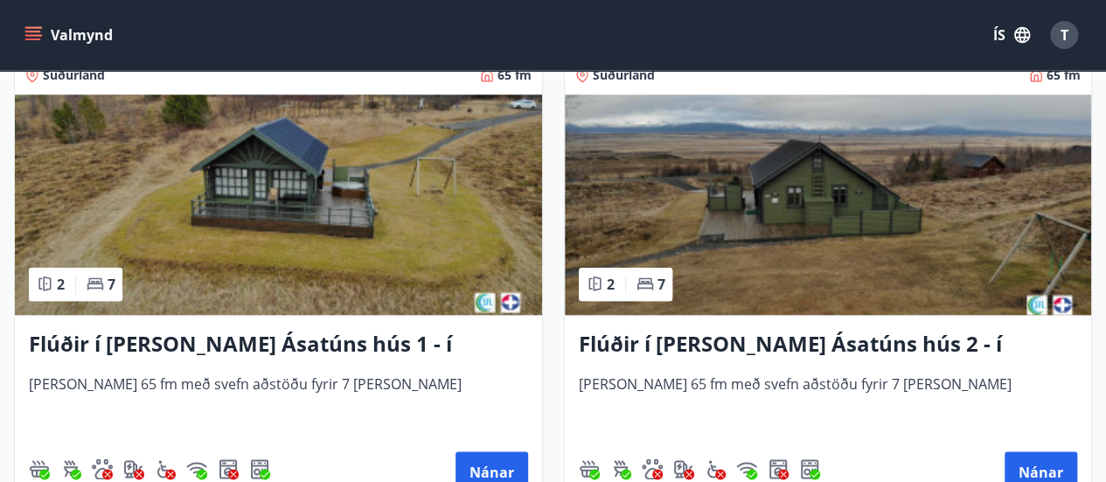
click at [383, 338] on h3 "Flúðir í [PERSON_NAME] Ásatúns hús 1 - í [GEOGRAPHIC_DATA] C" at bounding box center [278, 344] width 499 height 31
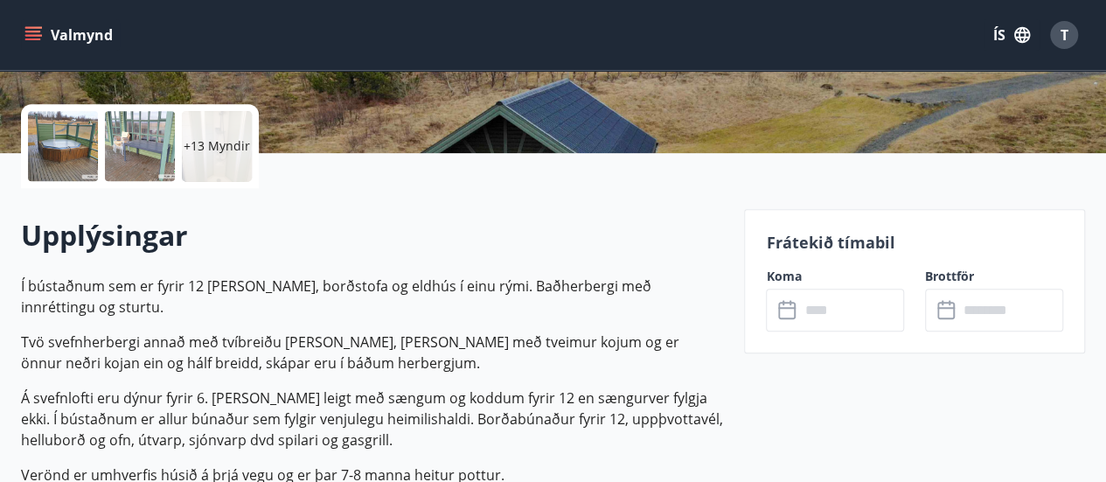
scroll to position [372, 0]
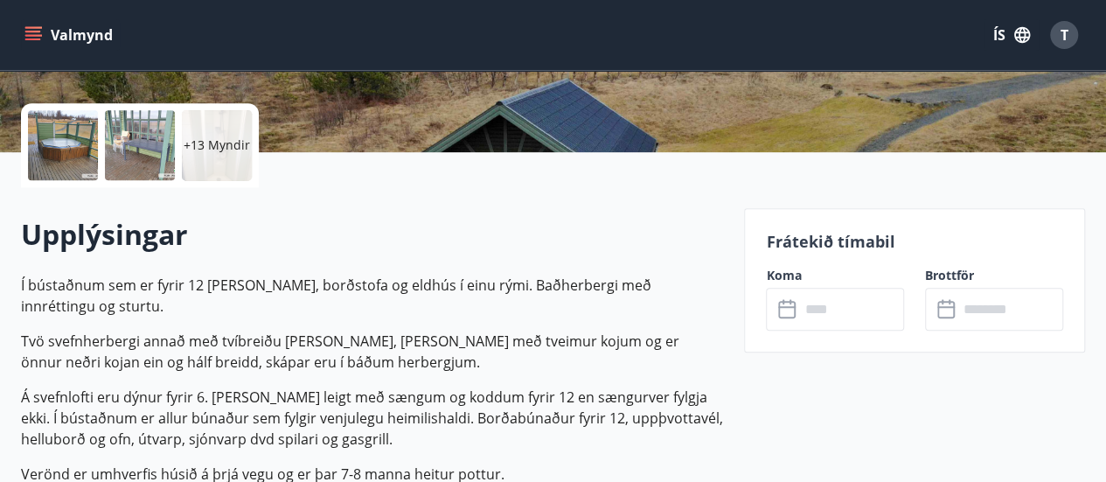
click at [829, 312] on input "text" at bounding box center [851, 309] width 105 height 43
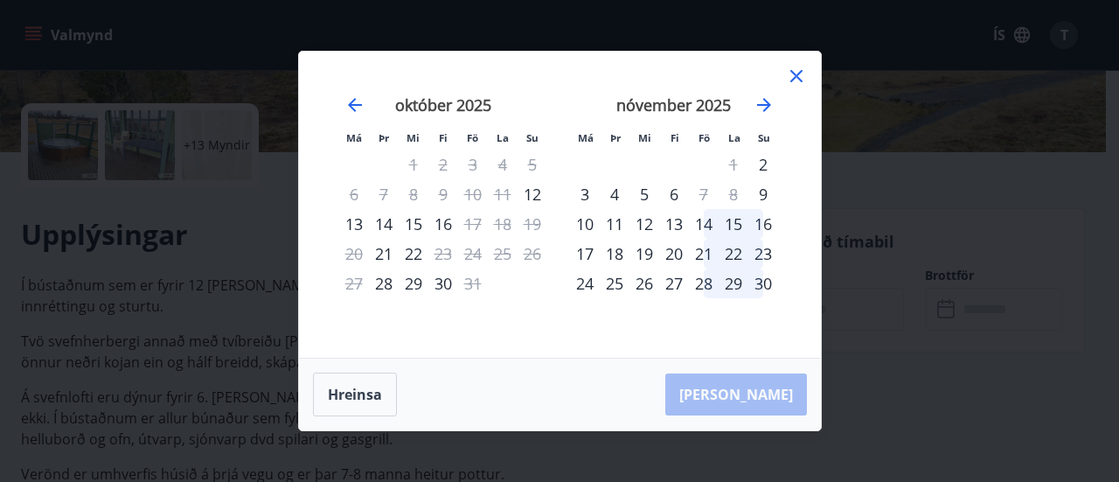
click at [797, 80] on icon at bounding box center [796, 76] width 21 height 21
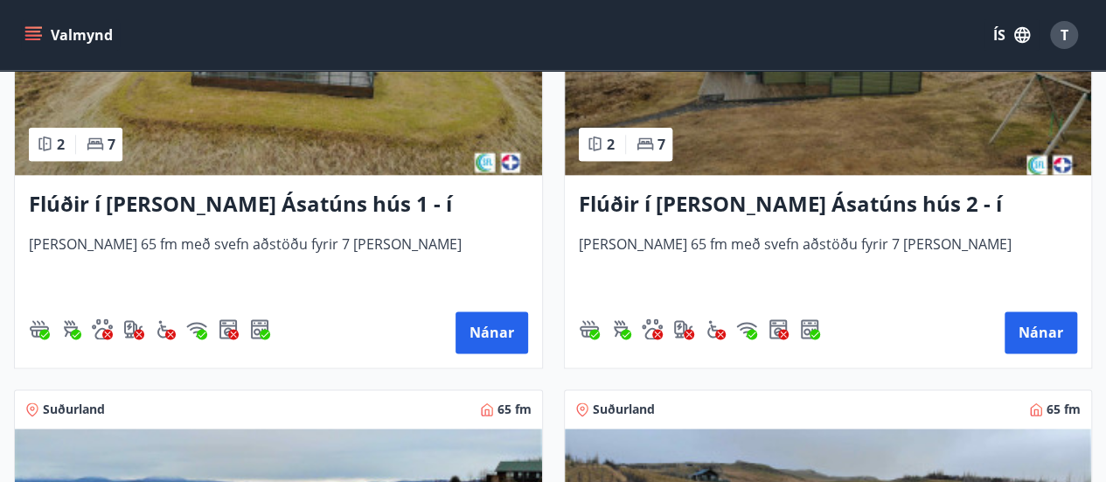
scroll to position [947, 0]
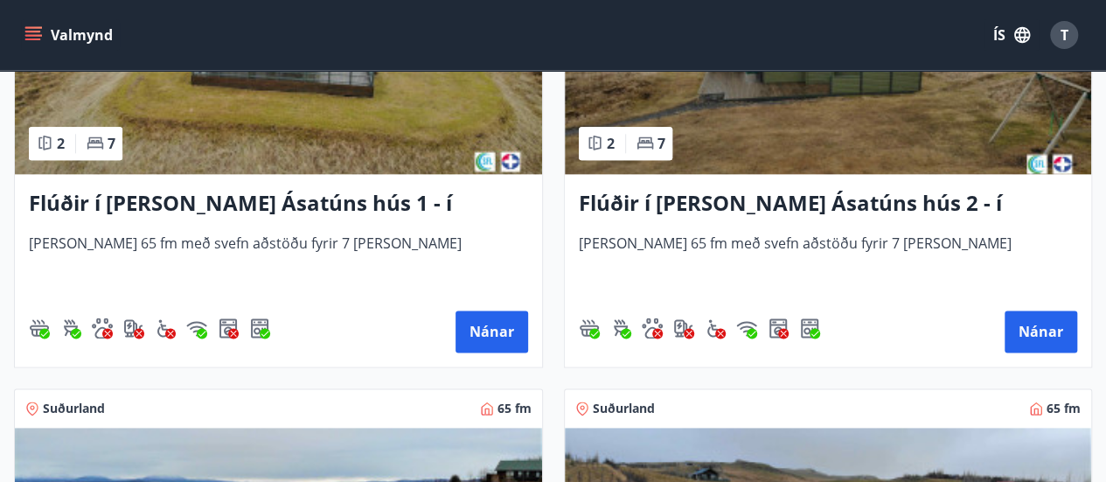
click at [836, 203] on h3 "Flúðir í [PERSON_NAME] Ásatúns hús 2 - í [GEOGRAPHIC_DATA] E" at bounding box center [828, 203] width 499 height 31
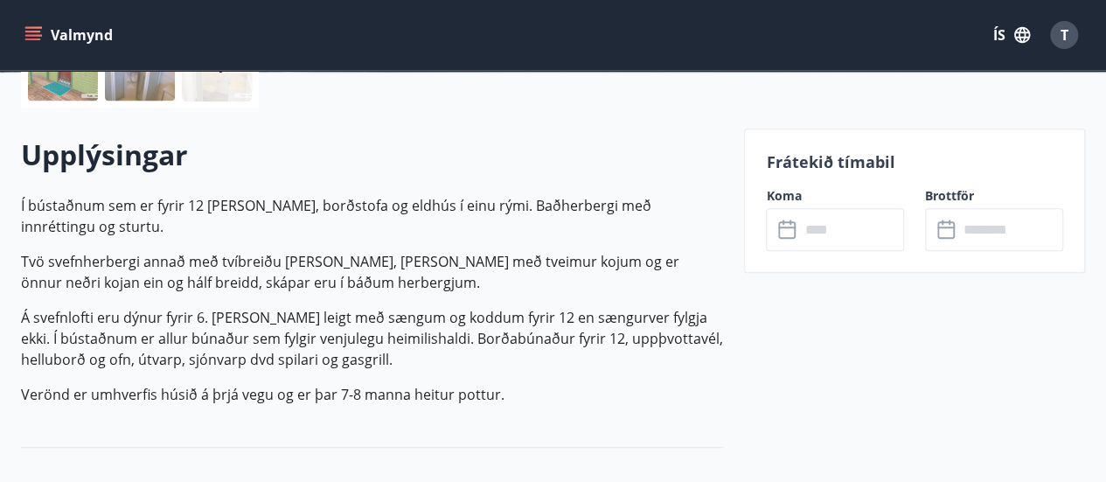
scroll to position [471, 0]
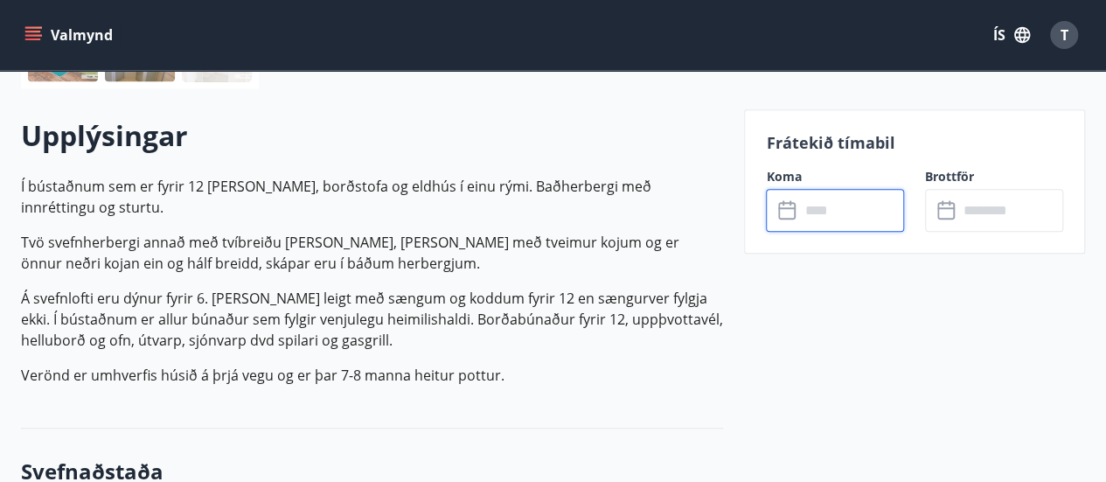
click at [814, 213] on input "text" at bounding box center [851, 210] width 105 height 43
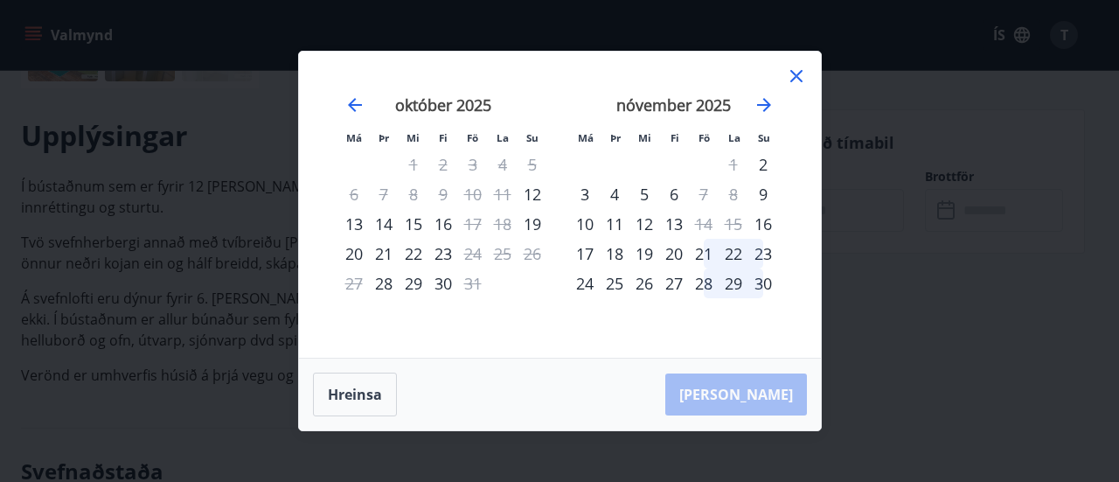
click at [795, 78] on icon at bounding box center [796, 76] width 12 height 12
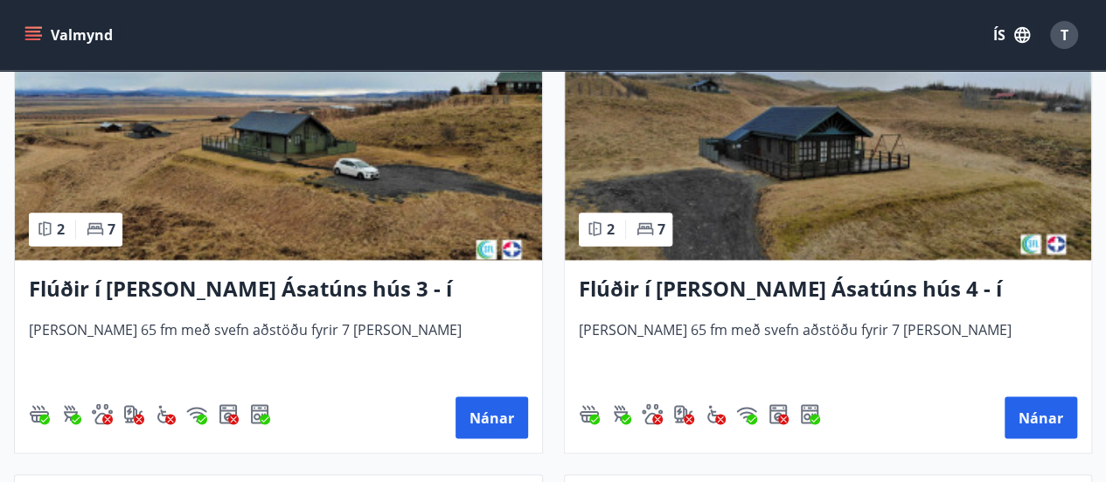
scroll to position [1337, 0]
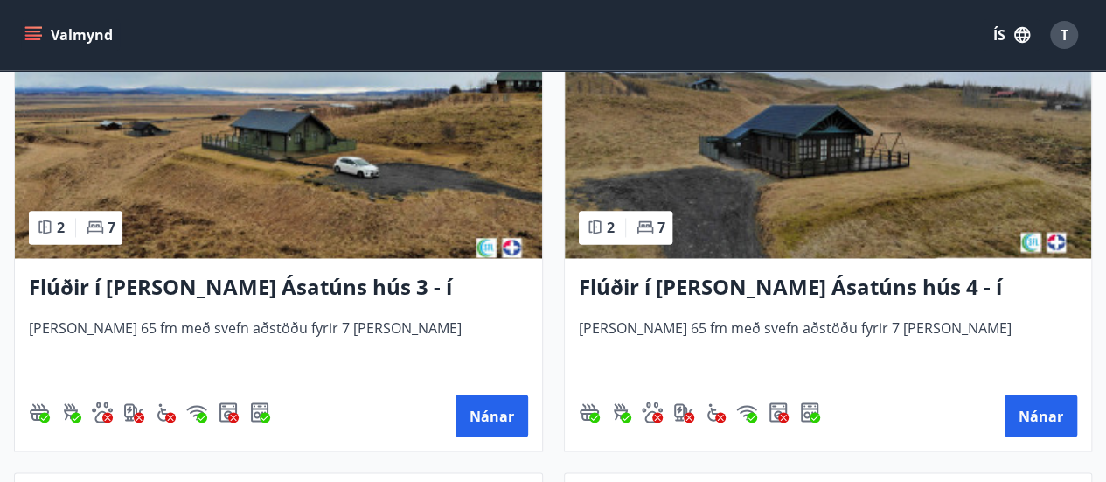
click at [357, 290] on h3 "Flúðir í [PERSON_NAME] Ásatúns hús 3 - í [GEOGRAPHIC_DATA]" at bounding box center [278, 287] width 499 height 31
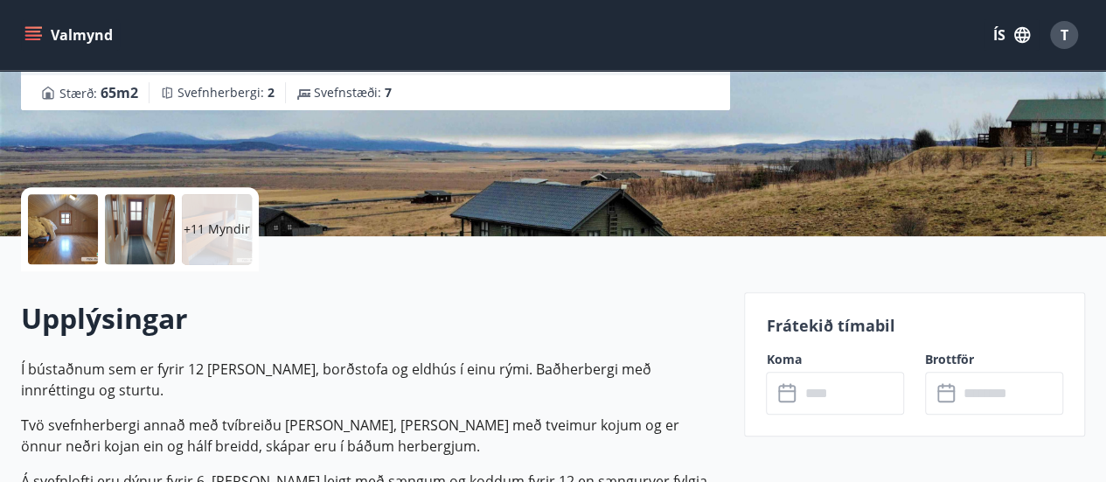
scroll to position [505, 0]
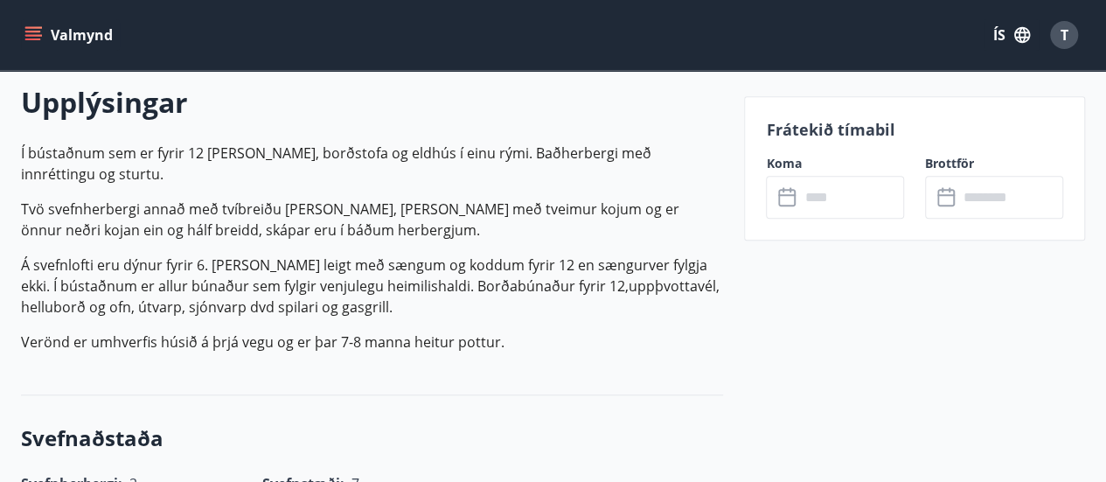
click at [816, 204] on input "text" at bounding box center [851, 197] width 105 height 43
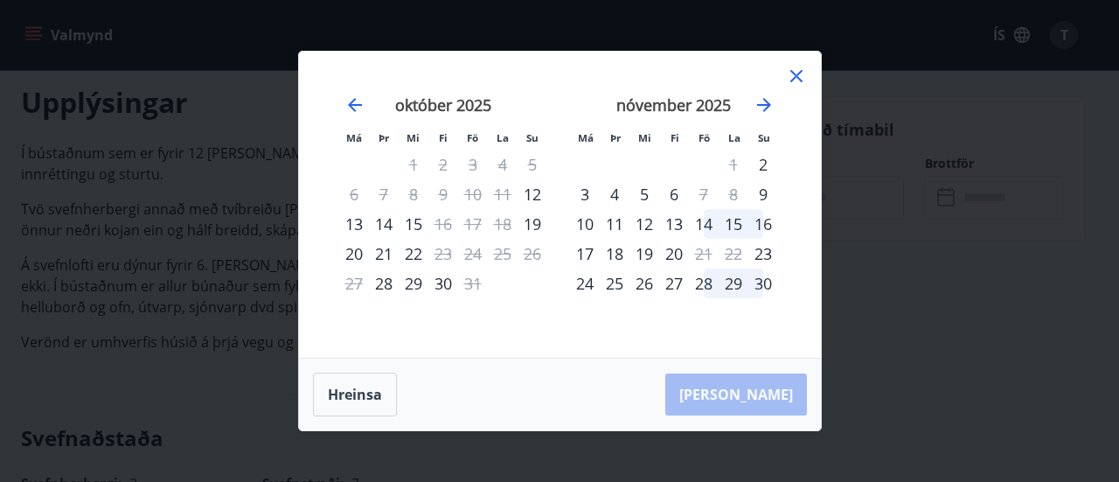
click at [790, 78] on icon at bounding box center [796, 76] width 21 height 21
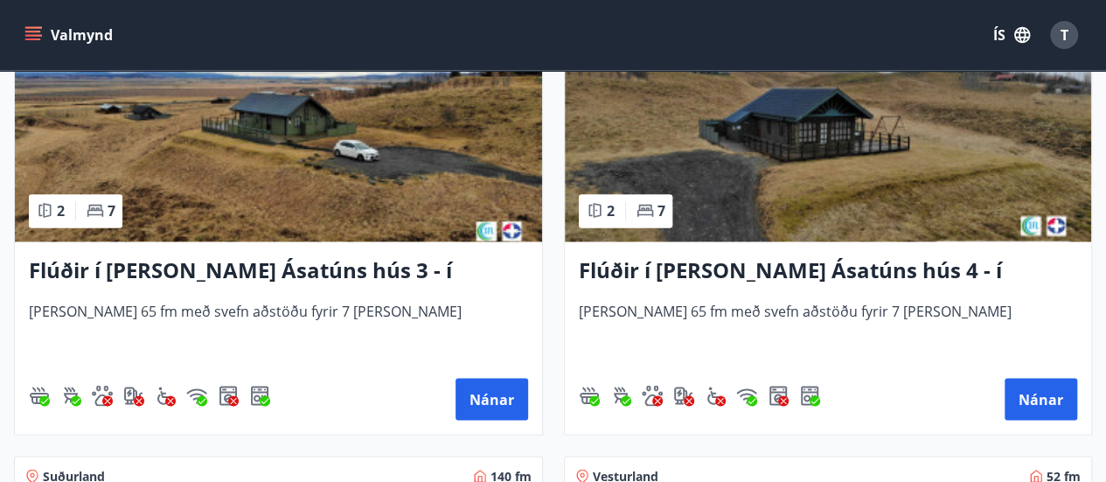
scroll to position [1354, 0]
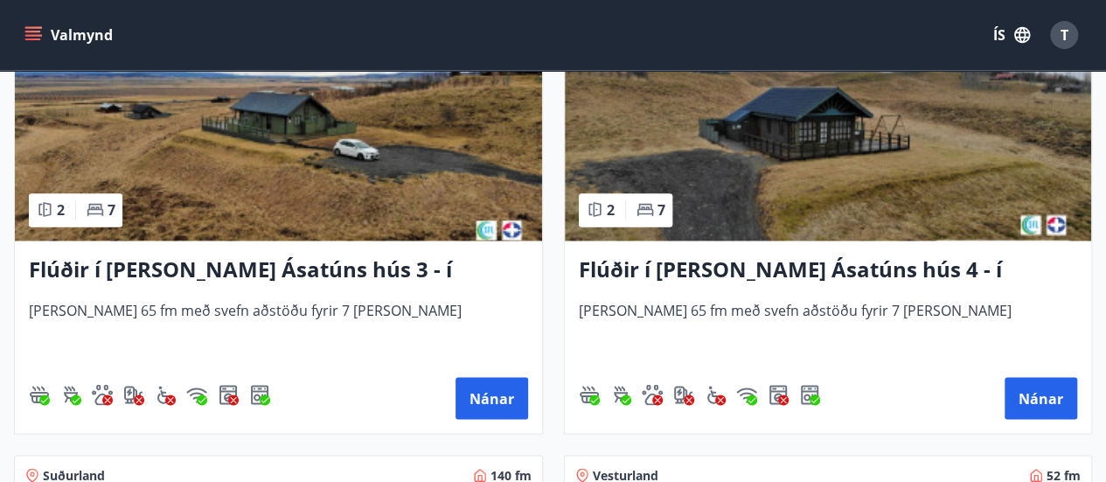
click at [808, 261] on h3 "Flúðir í [PERSON_NAME] Ásatúns hús 4 - í Þverlág" at bounding box center [828, 269] width 499 height 31
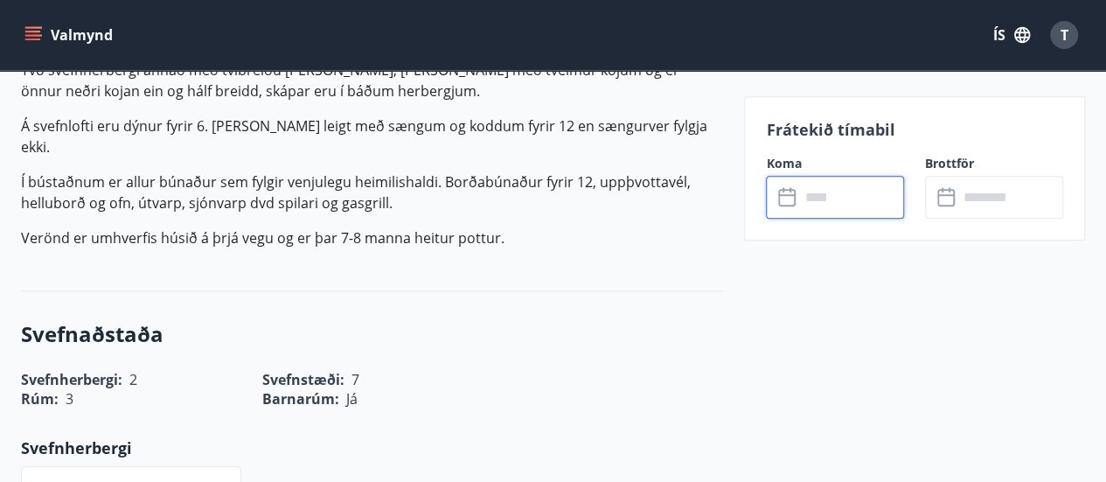
click at [815, 211] on input "text" at bounding box center [851, 197] width 105 height 43
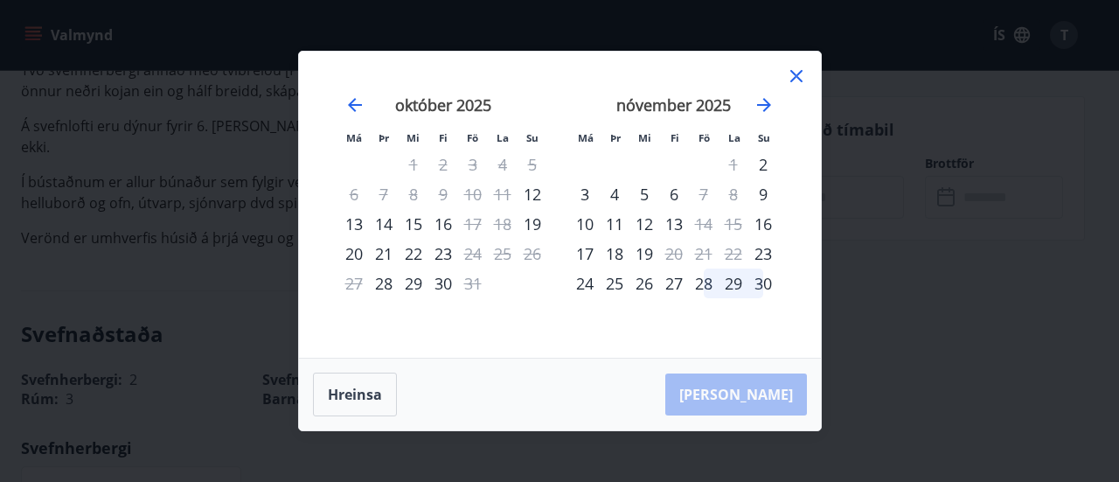
click at [789, 69] on icon at bounding box center [796, 76] width 21 height 21
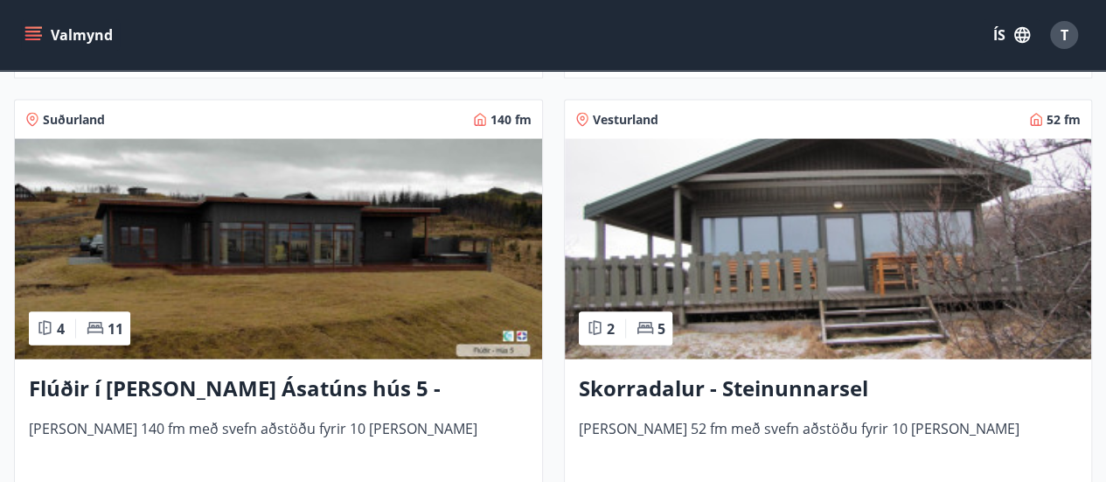
scroll to position [1830, 0]
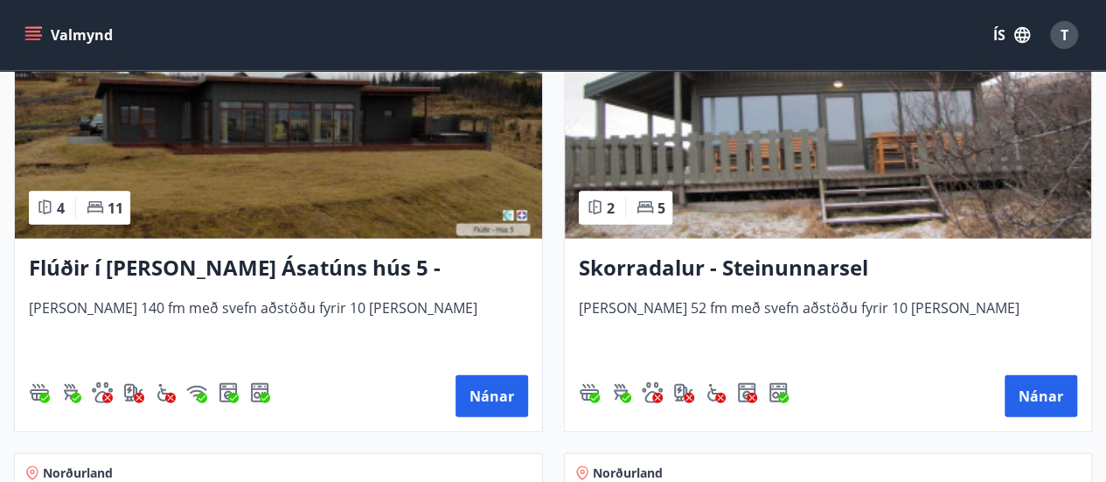
click at [673, 268] on h3 "Skorradalur - Steinunnarsel" at bounding box center [828, 268] width 499 height 31
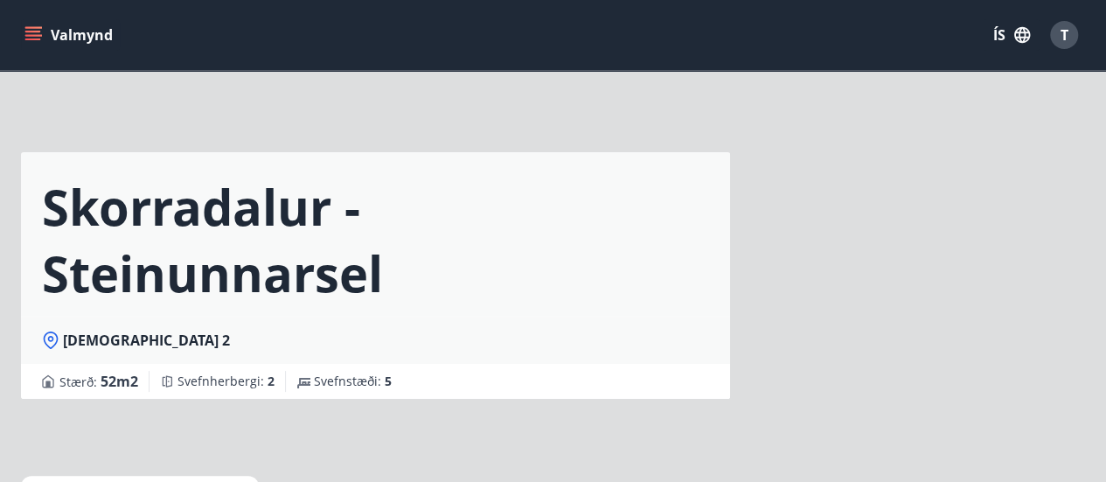
click at [673, 268] on h1 "Skorradalur - Steinunnarsel" at bounding box center [375, 239] width 667 height 133
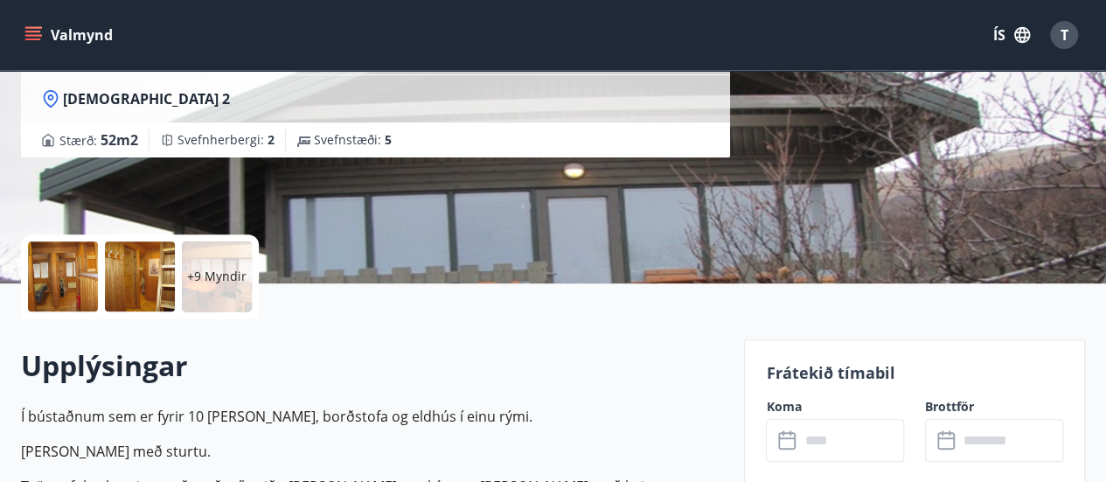
scroll to position [289, 0]
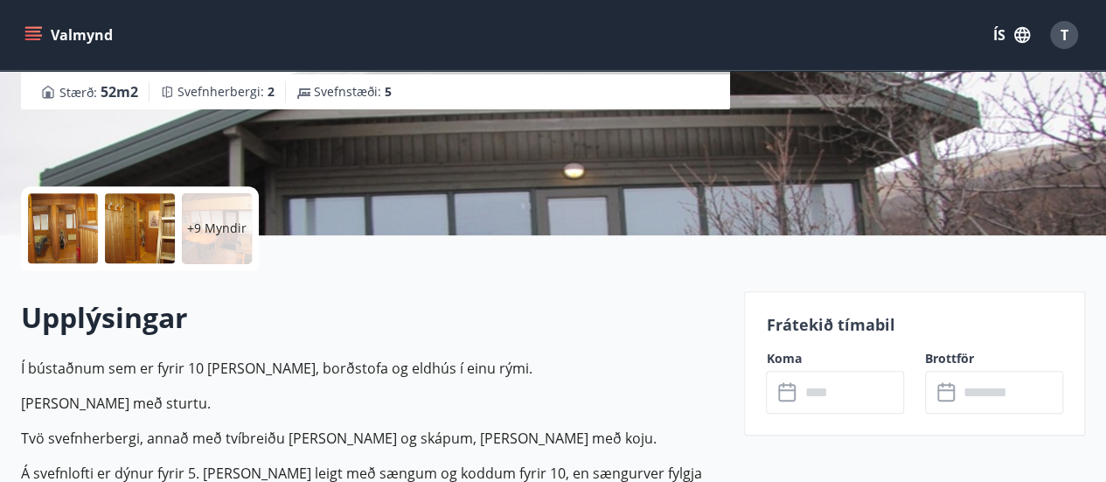
drag, startPoint x: 673, startPoint y: 268, endPoint x: 1039, endPoint y: 268, distance: 365.5
click at [815, 380] on input "text" at bounding box center [851, 392] width 105 height 43
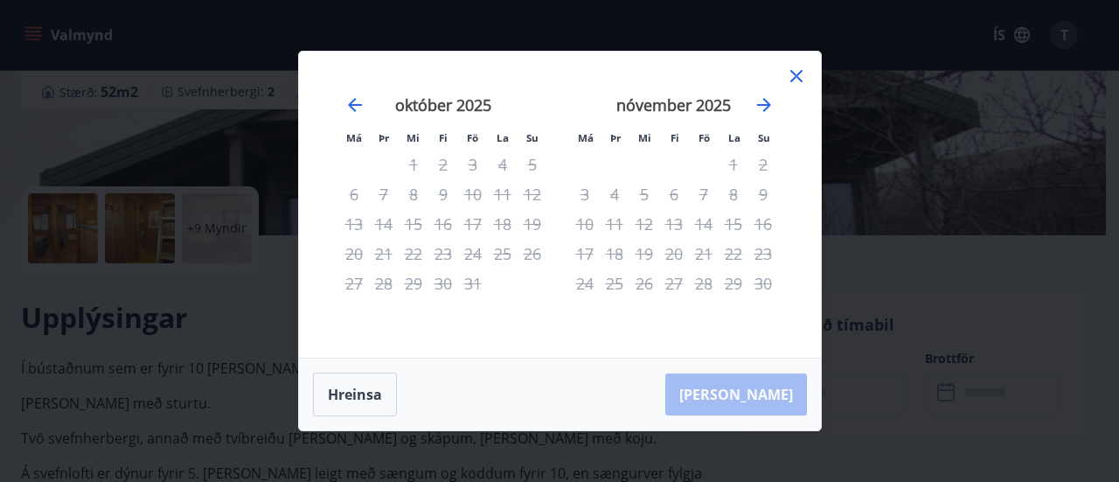
click at [799, 85] on icon at bounding box center [796, 76] width 21 height 21
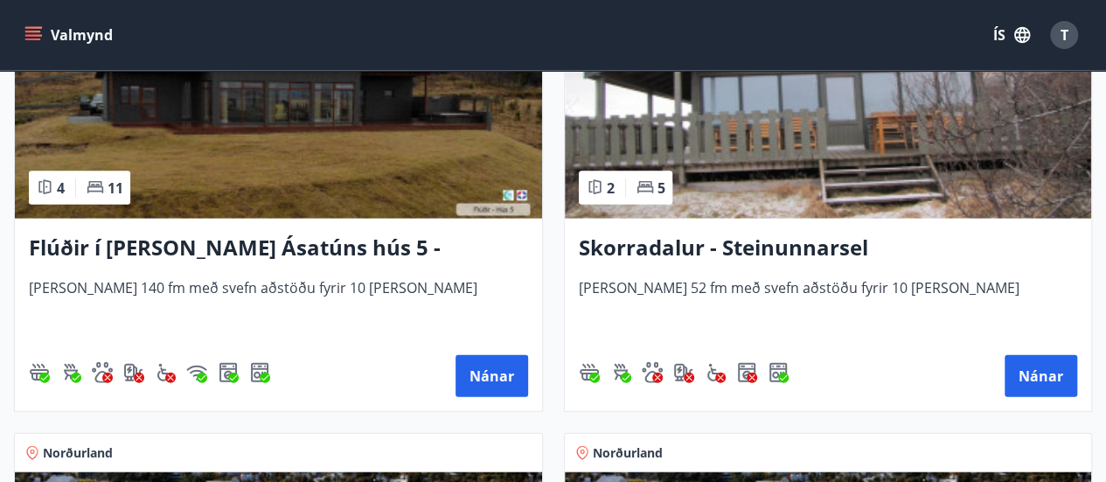
scroll to position [1851, 0]
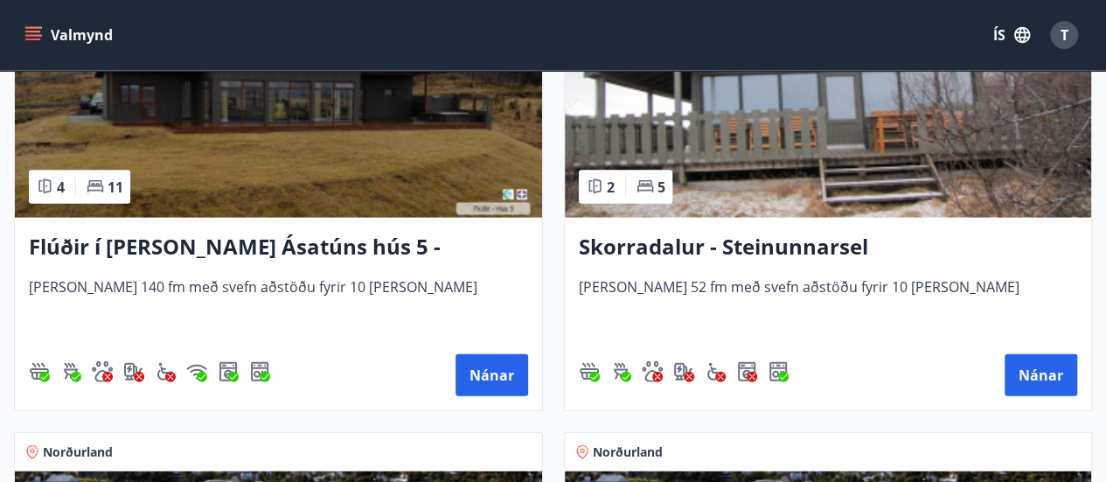
click at [268, 232] on h3 "Flúðir í [PERSON_NAME] Ásatúns hús 5 - [GEOGRAPHIC_DATA] 4" at bounding box center [278, 247] width 499 height 31
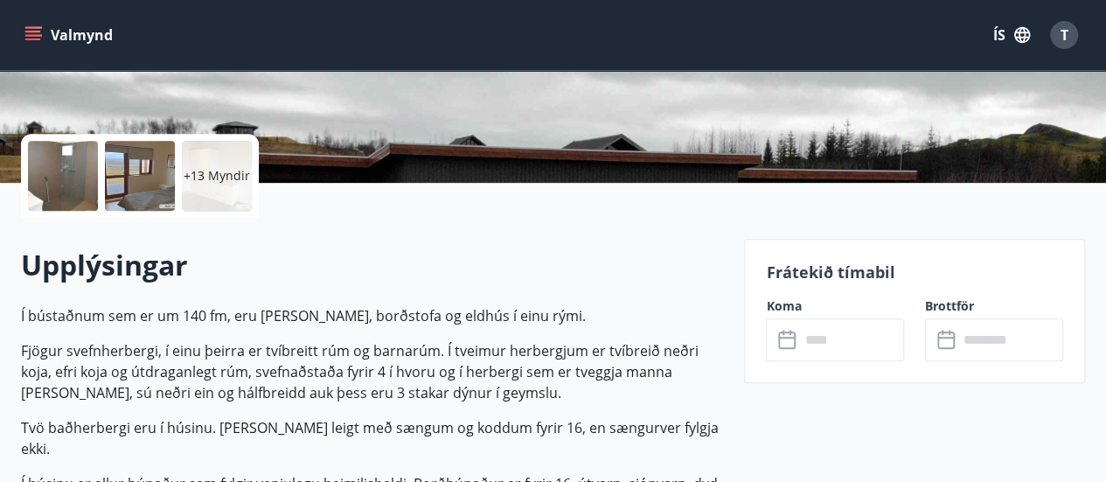
scroll to position [343, 0]
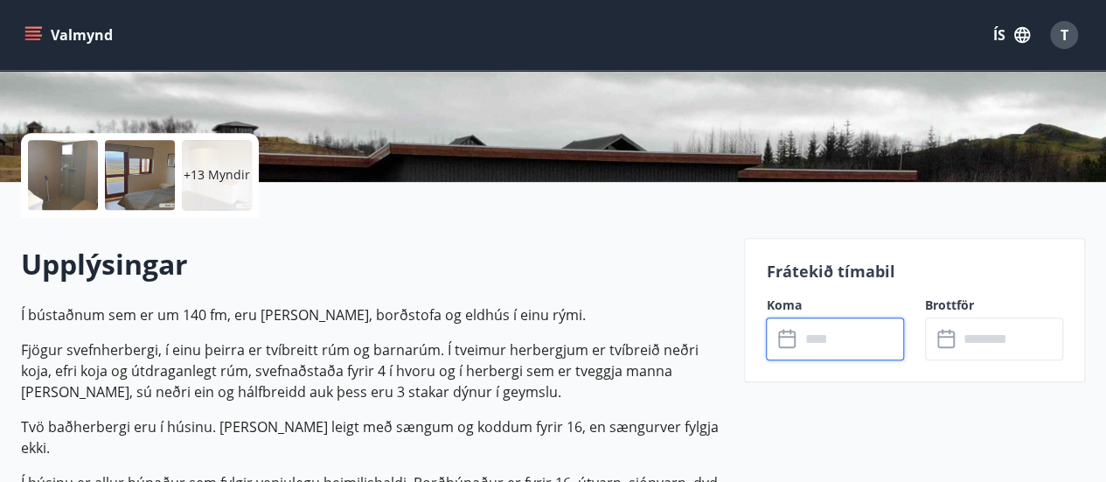
drag, startPoint x: 943, startPoint y: 316, endPoint x: 802, endPoint y: 340, distance: 142.9
click at [802, 340] on input "text" at bounding box center [851, 338] width 105 height 43
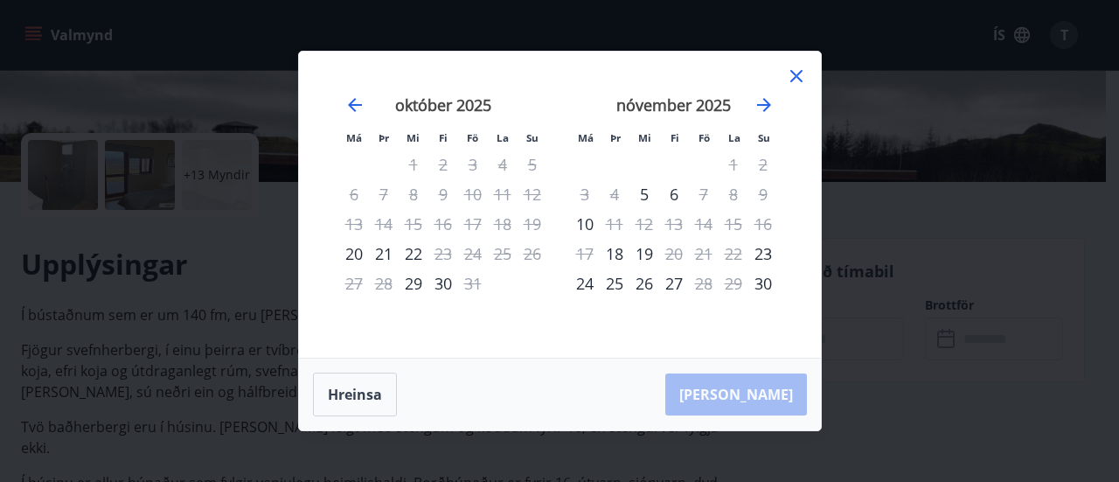
click at [801, 81] on icon at bounding box center [796, 76] width 12 height 12
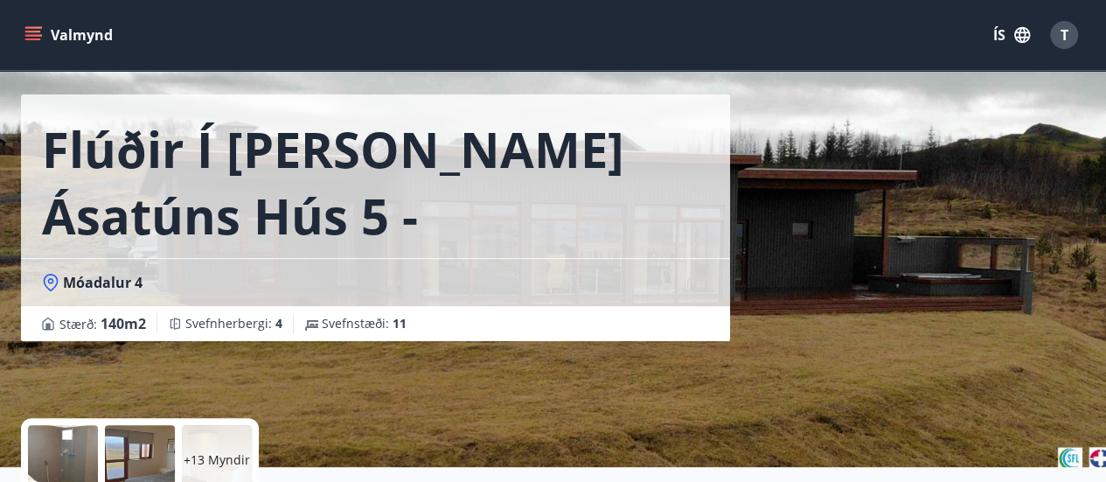
scroll to position [0, 0]
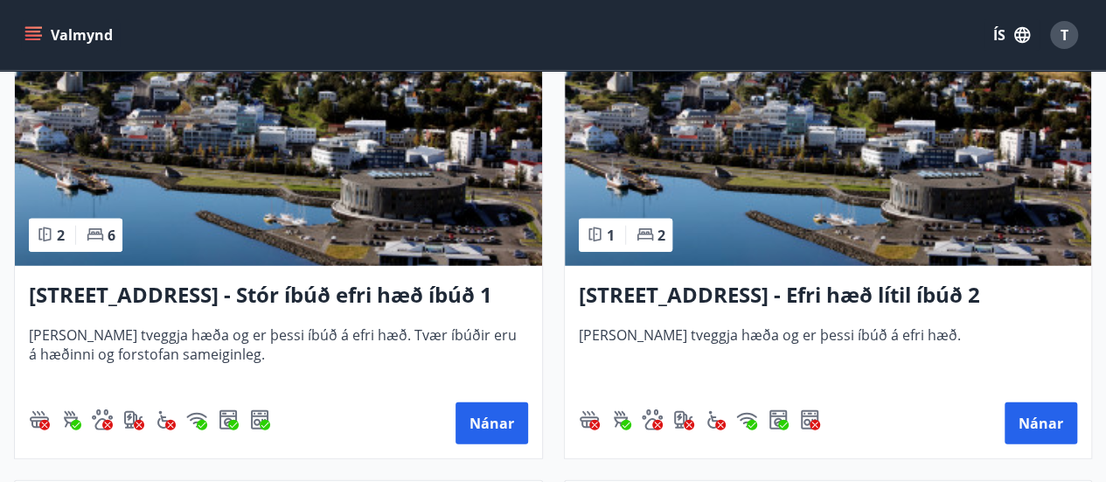
scroll to position [2293, 0]
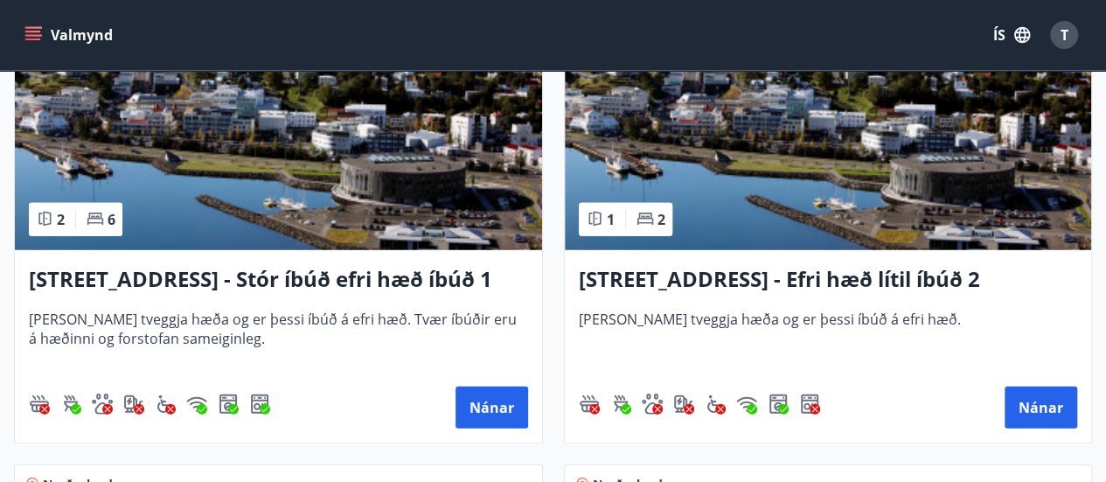
click at [666, 279] on h3 "[STREET_ADDRESS] - Efri hæð lítil íbúð 2" at bounding box center [828, 279] width 499 height 31
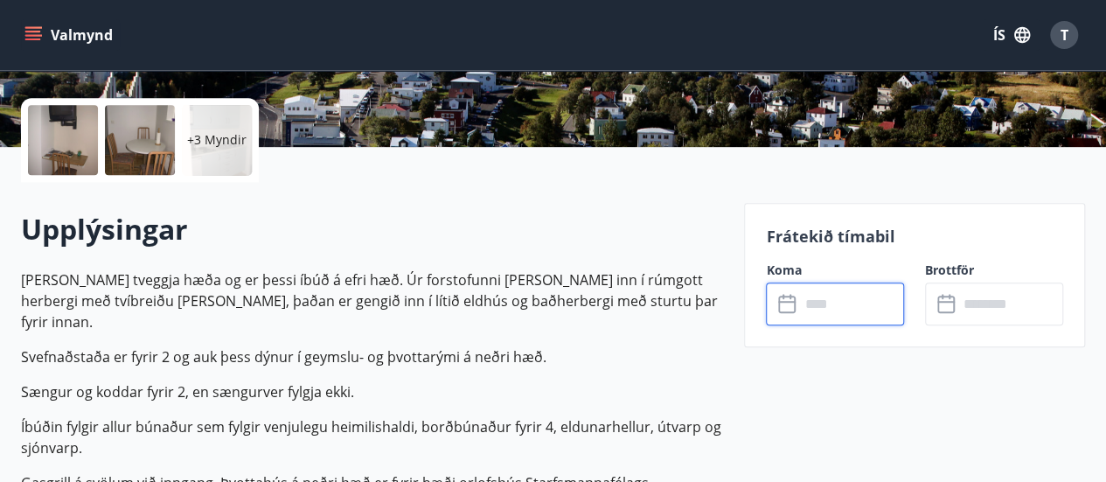
click at [832, 302] on input "text" at bounding box center [851, 303] width 105 height 43
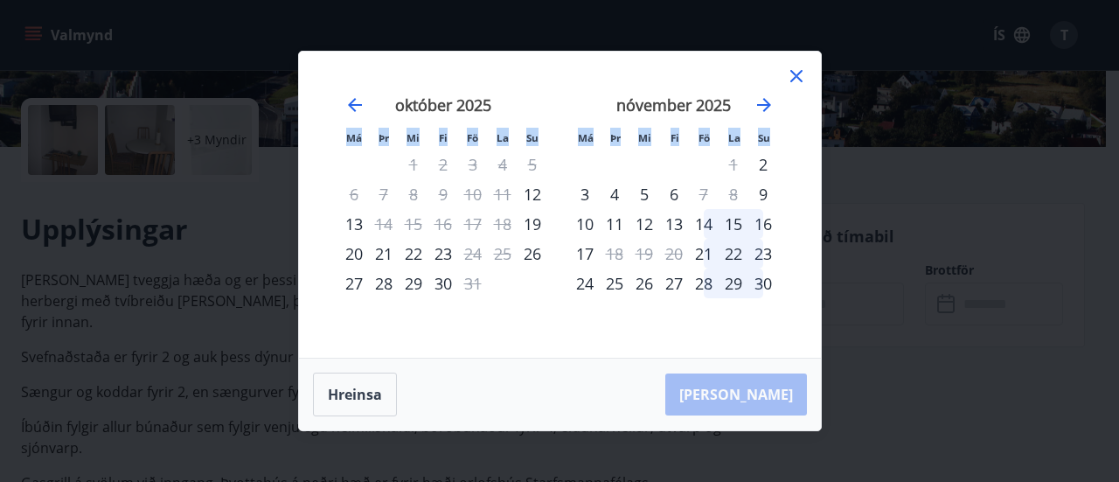
drag, startPoint x: 832, startPoint y: 302, endPoint x: 795, endPoint y: 66, distance: 239.1
click at [795, 66] on div "Má Þr Mi Fi Fö La Su Má Þr Mi Fi Fö La Su [DATE] 1 2 3 4 5 6 7 8 9 10 11 12 13 …" at bounding box center [559, 241] width 1119 height 482
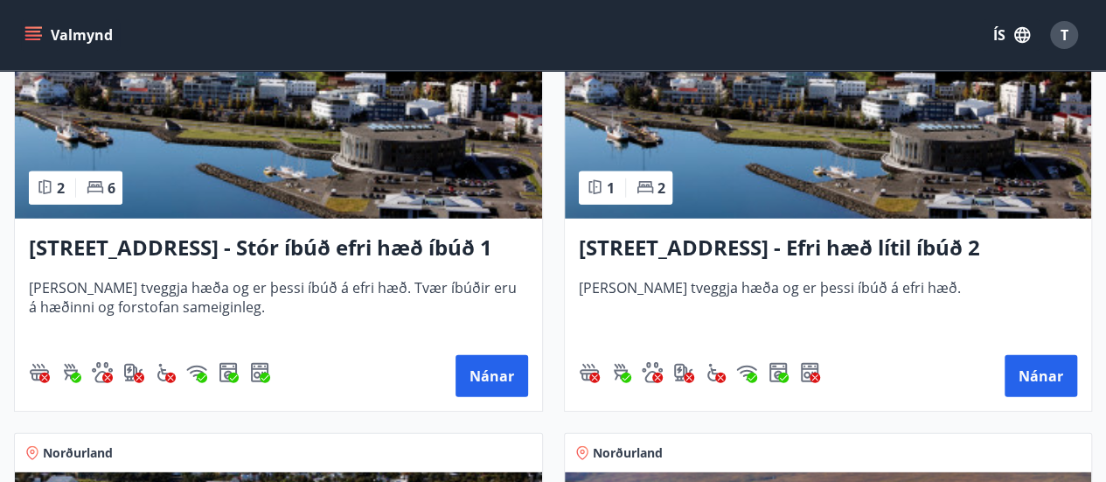
click at [356, 246] on h3 "[STREET_ADDRESS] - Stór íbúð efri hæð íbúð 1" at bounding box center [278, 248] width 499 height 31
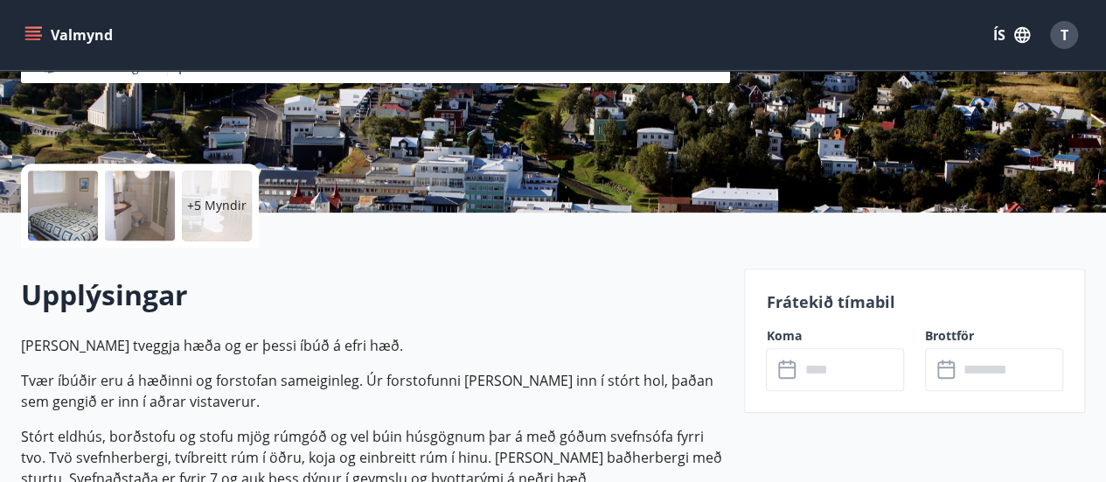
scroll to position [320, 0]
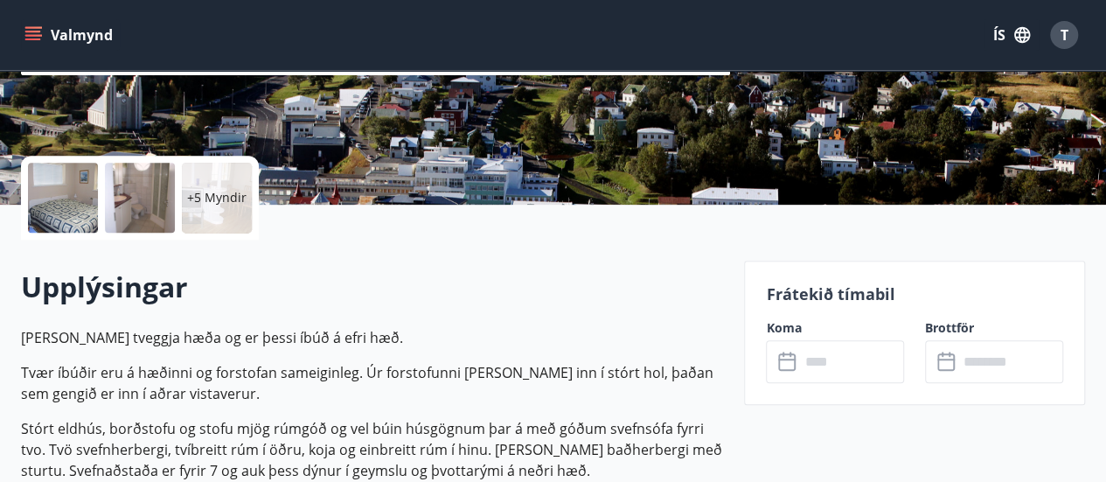
click at [834, 363] on input "text" at bounding box center [851, 361] width 105 height 43
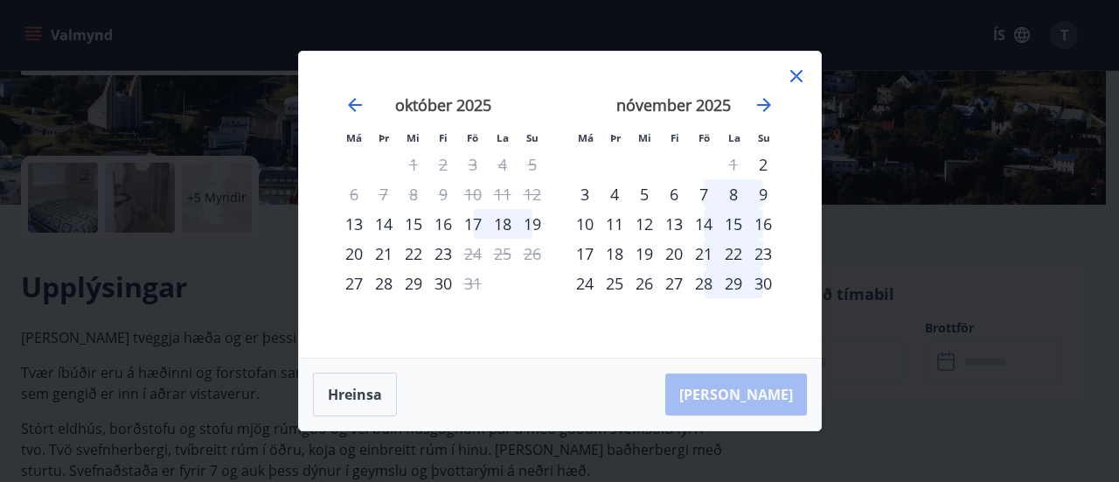
click at [799, 73] on icon at bounding box center [796, 76] width 12 height 12
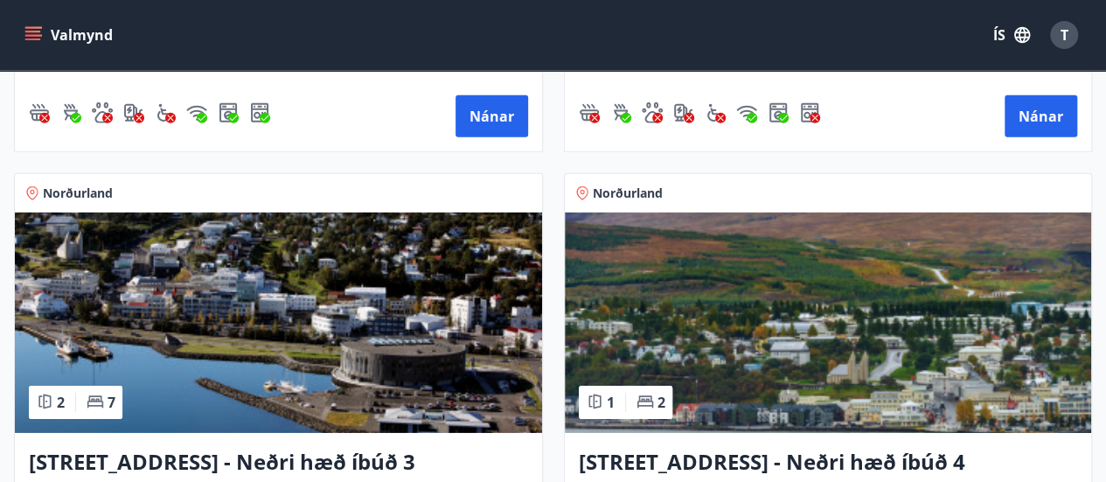
scroll to position [2717, 0]
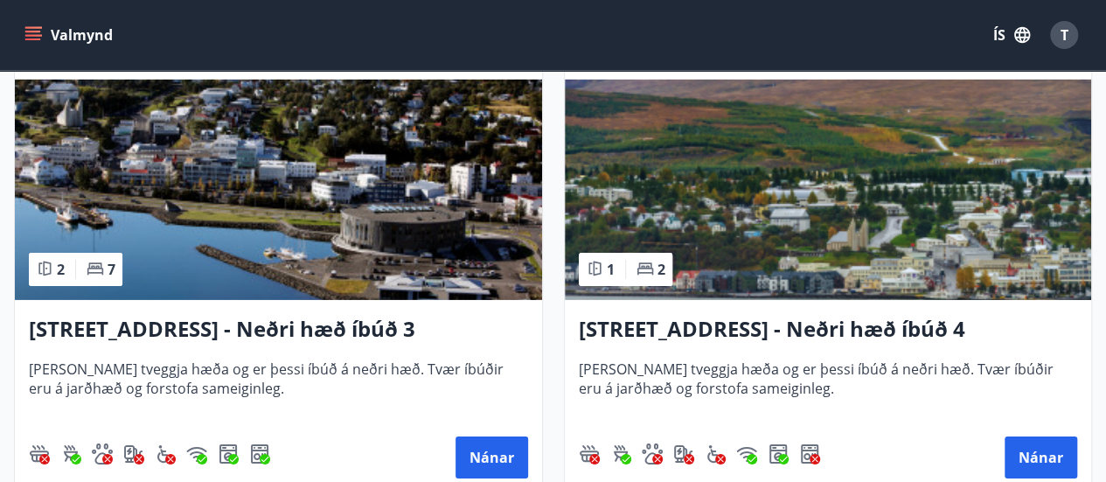
click at [294, 328] on h3 "[STREET_ADDRESS] - Neðri hæð íbúð 3" at bounding box center [278, 329] width 499 height 31
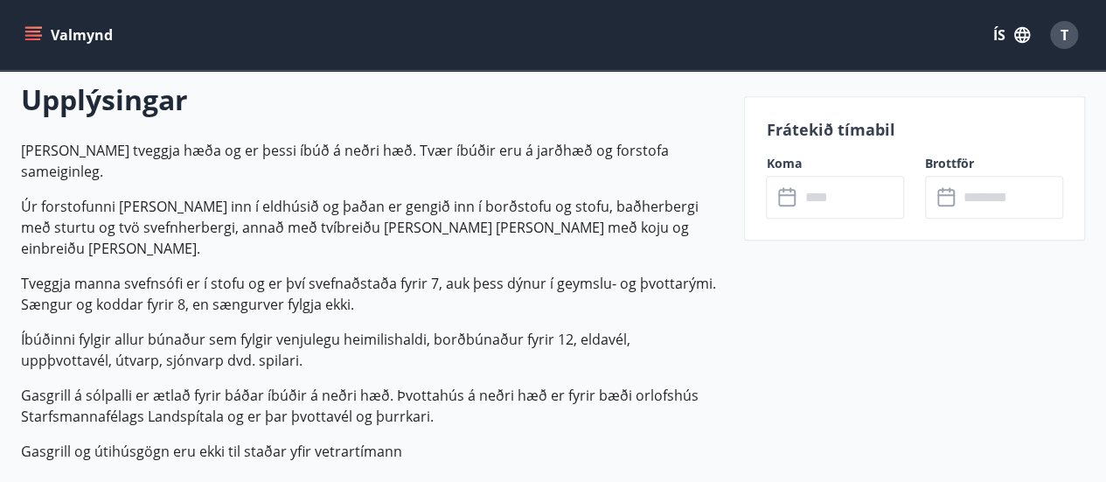
scroll to position [616, 0]
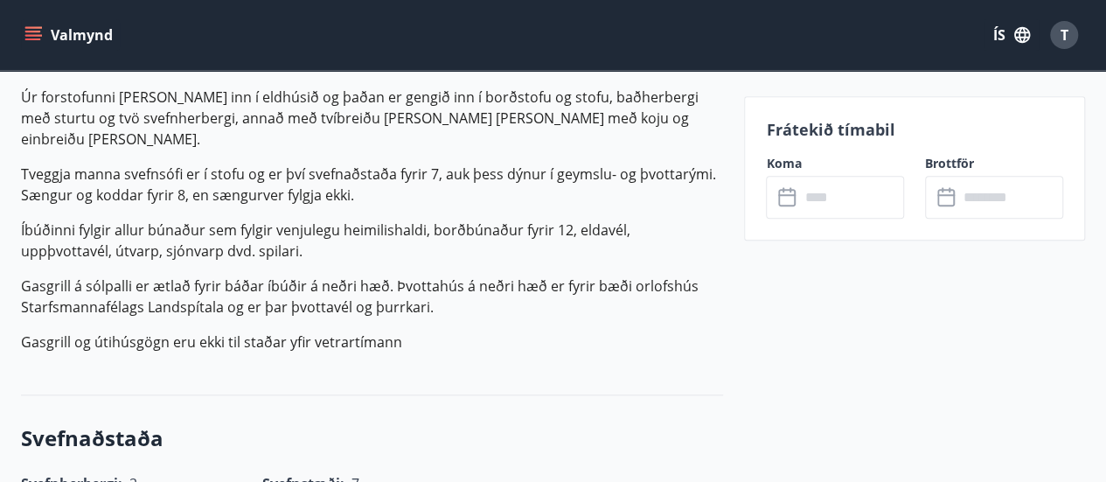
click at [831, 202] on input "text" at bounding box center [851, 197] width 105 height 43
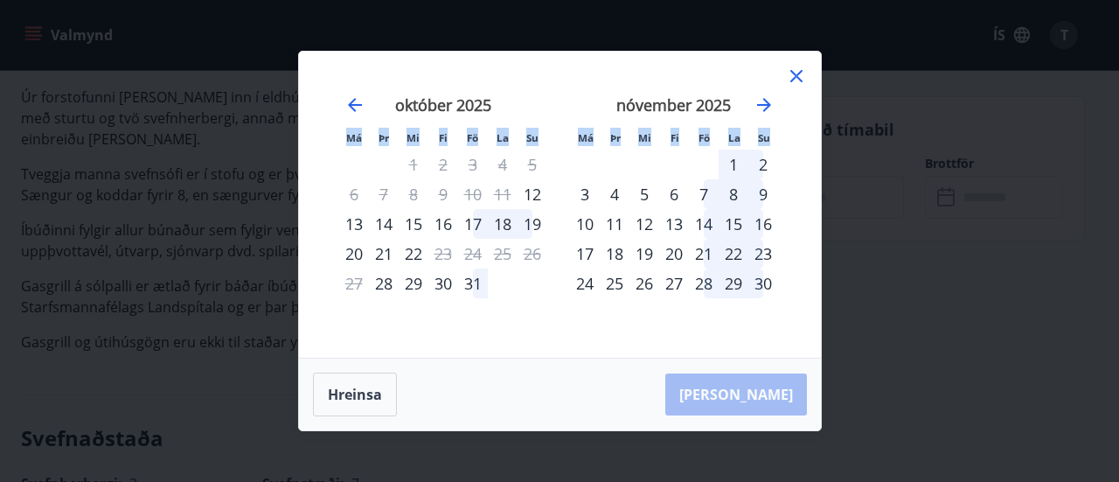
drag, startPoint x: 831, startPoint y: 202, endPoint x: 789, endPoint y: 67, distance: 141.0
click at [789, 67] on div "Má Þr Mi Fi Fö La Su Má Þr Mi Fi Fö La Su [DATE] 1 2 3 4 5 6 7 8 9 10 11 12 13 …" at bounding box center [559, 241] width 1119 height 482
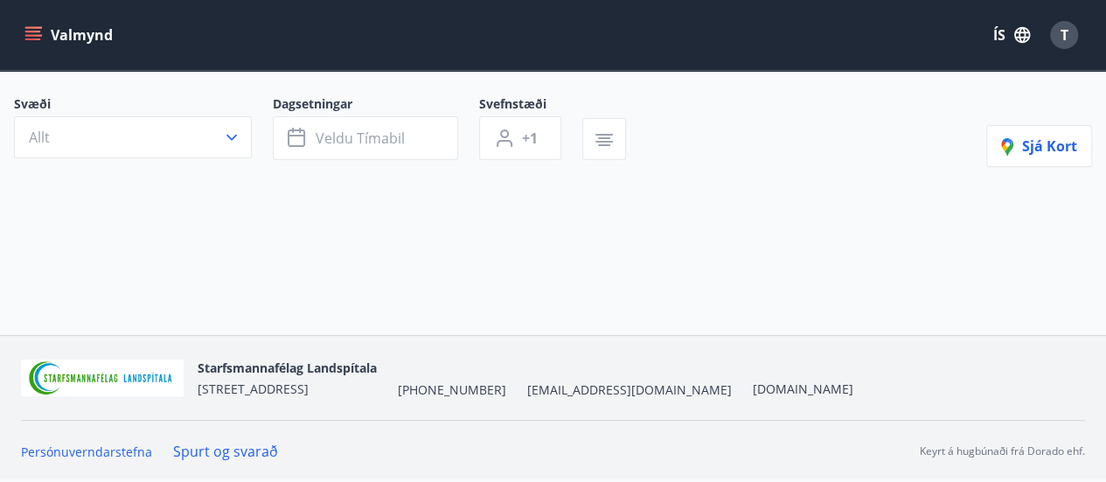
scroll to position [122, 0]
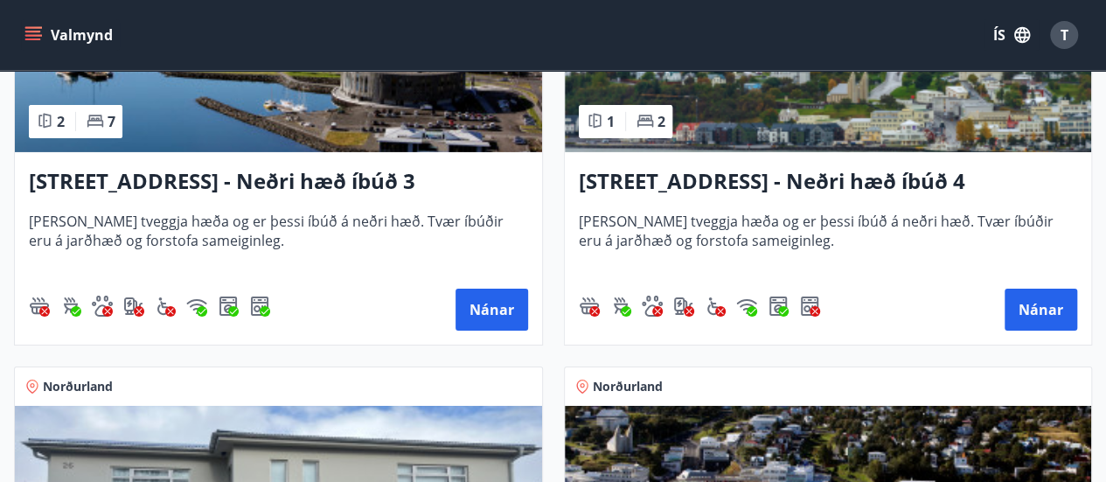
click at [915, 172] on h3 "[STREET_ADDRESS] - Neðri hæð íbúð 4" at bounding box center [828, 181] width 499 height 31
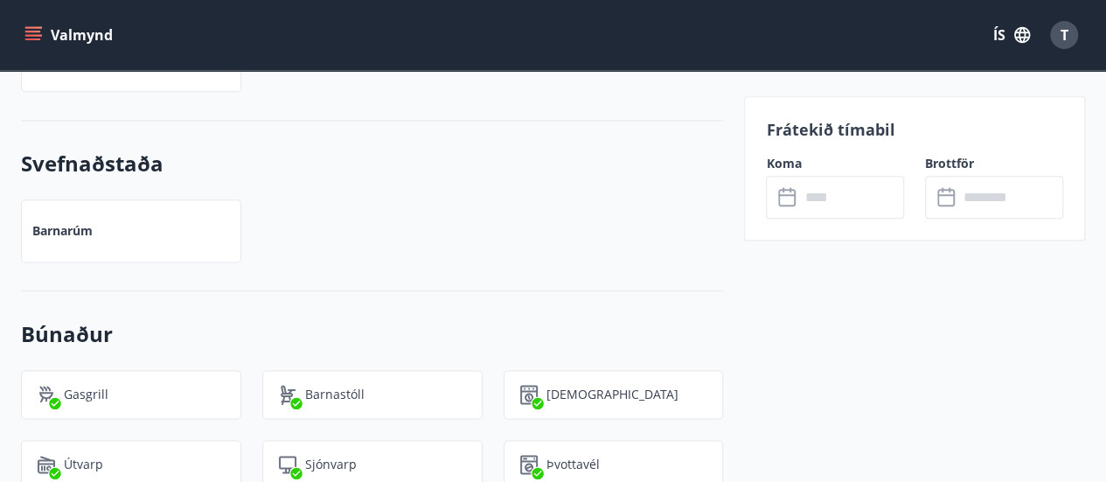
scroll to position [1014, 0]
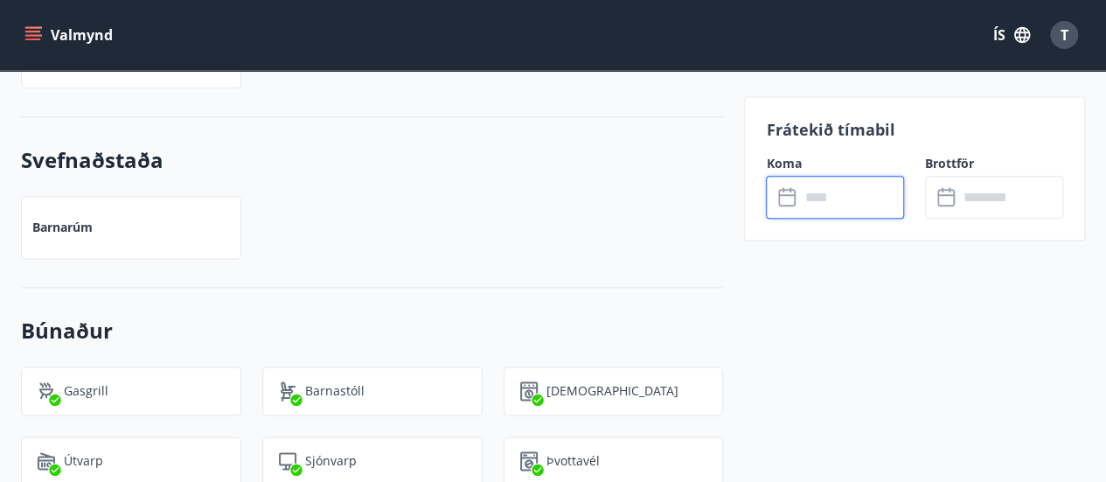
click at [843, 193] on input "text" at bounding box center [851, 197] width 105 height 43
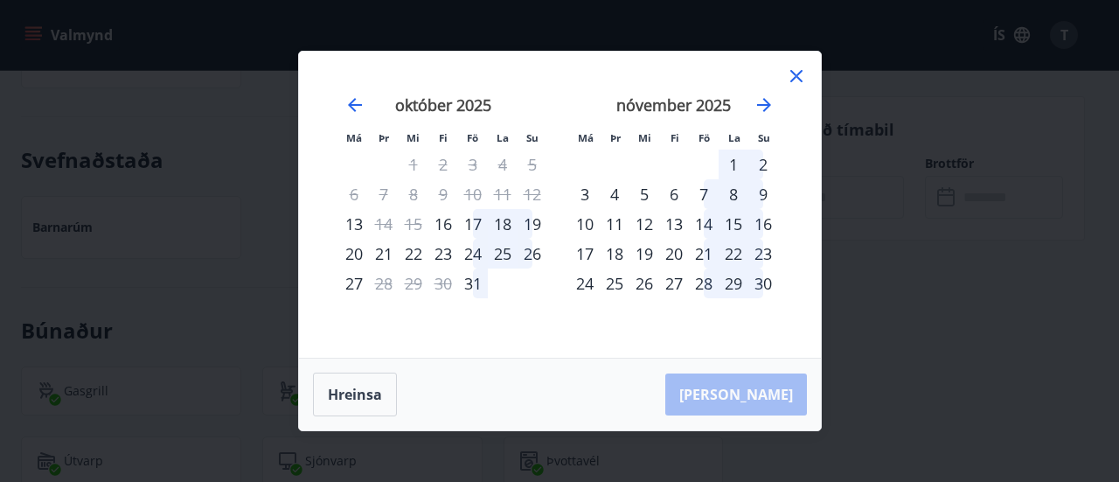
click at [798, 78] on icon at bounding box center [796, 76] width 12 height 12
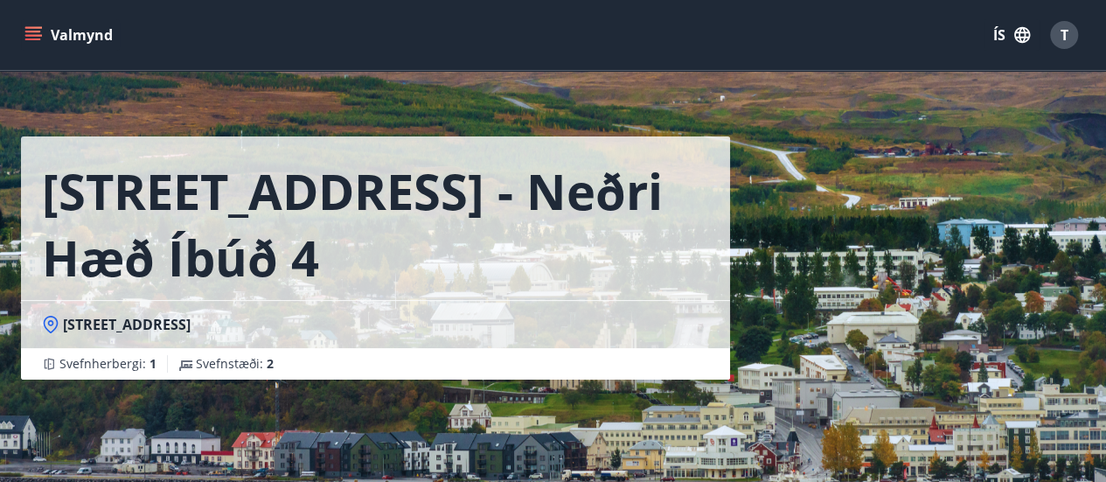
scroll to position [0, 0]
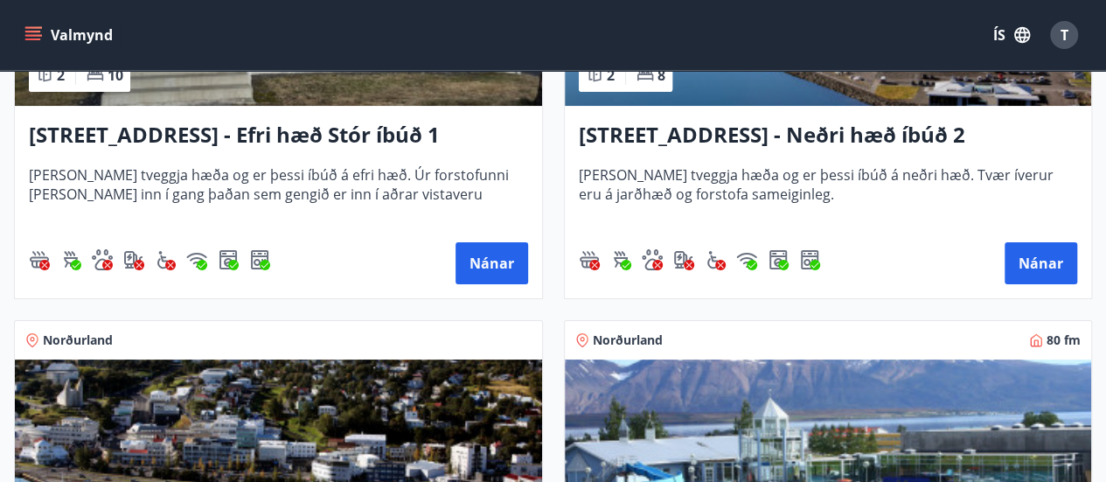
scroll to position [3098, 0]
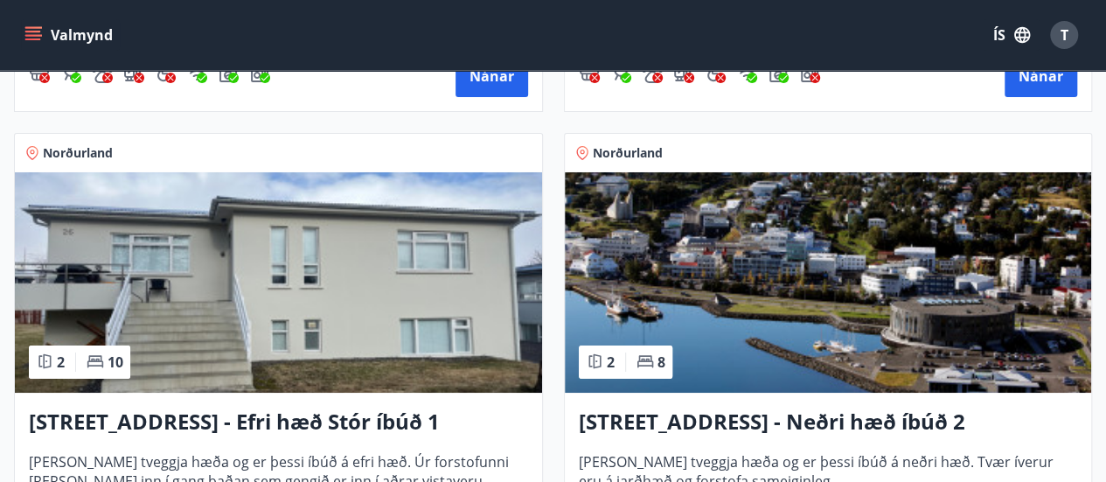
drag, startPoint x: 864, startPoint y: 268, endPoint x: 582, endPoint y: 122, distance: 317.2
click at [582, 122] on div "Norðurland 2 8 Hrafnagilsstræti 26 - Neðri hæð íbúð 2 [PERSON_NAME] tveggja hæð…" at bounding box center [818, 349] width 550 height 474
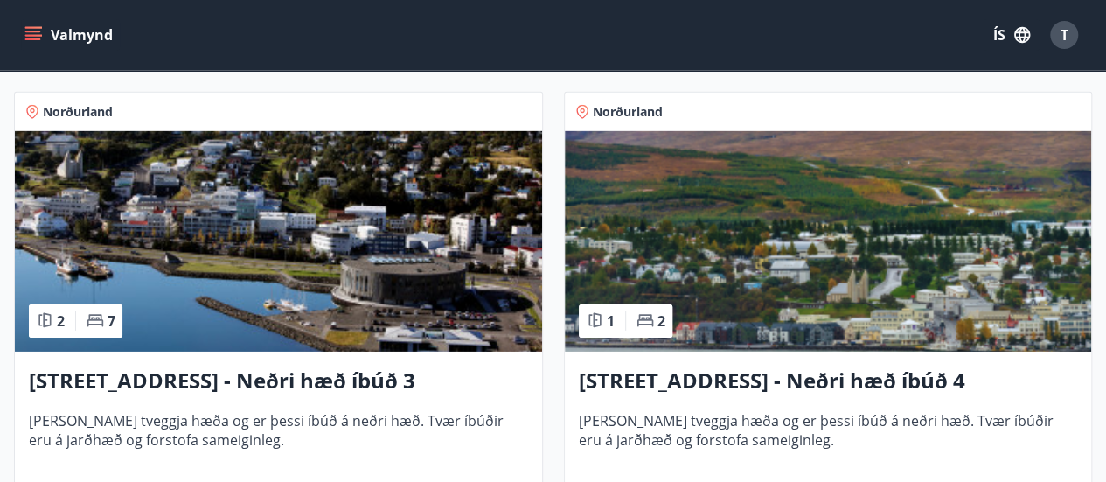
scroll to position [2658, 0]
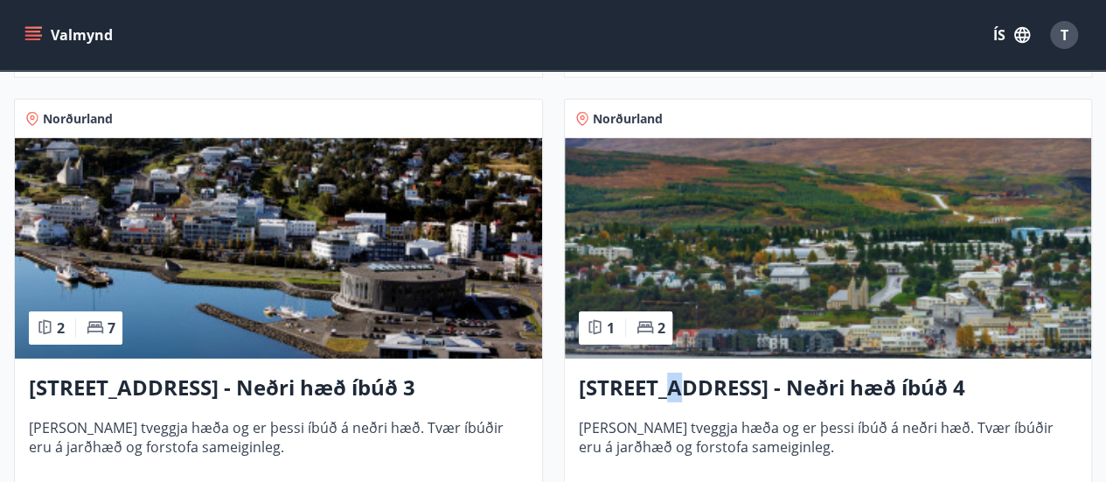
drag, startPoint x: 766, startPoint y: 229, endPoint x: 672, endPoint y: 380, distance: 178.3
click at [672, 380] on h3 "[STREET_ADDRESS] - Neðri hæð íbúð 4" at bounding box center [828, 387] width 499 height 31
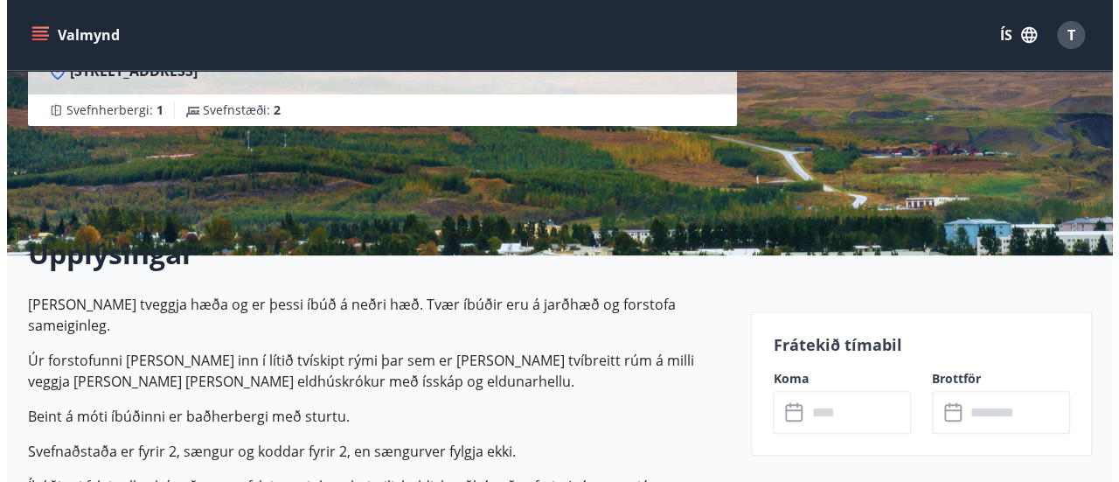
scroll to position [313, 0]
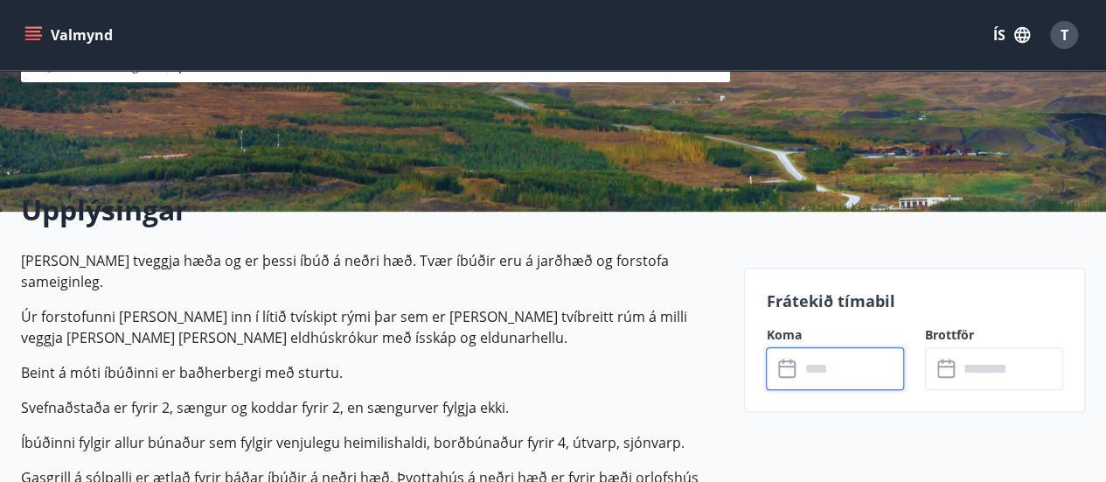
click at [840, 368] on input "text" at bounding box center [851, 368] width 105 height 43
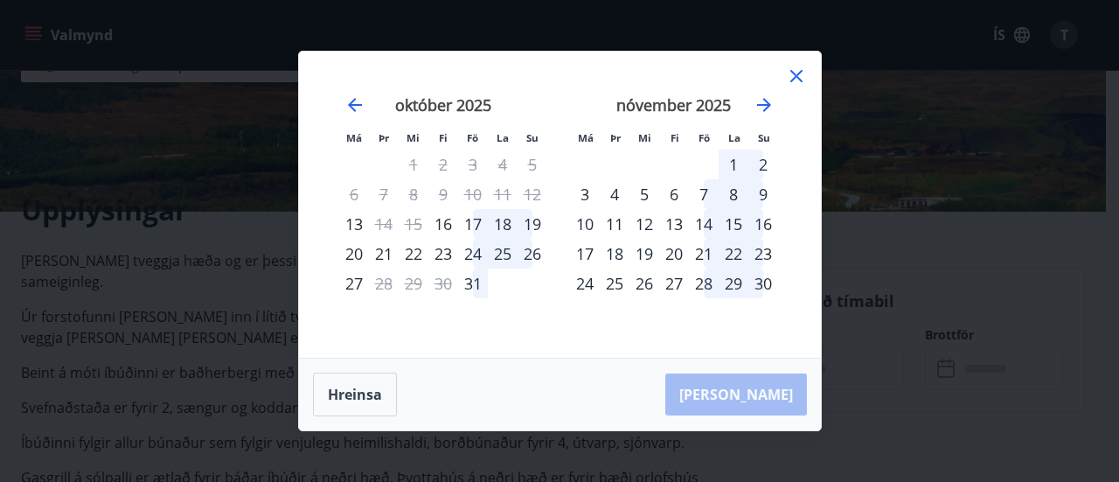
click at [477, 255] on div "24" at bounding box center [473, 254] width 30 height 30
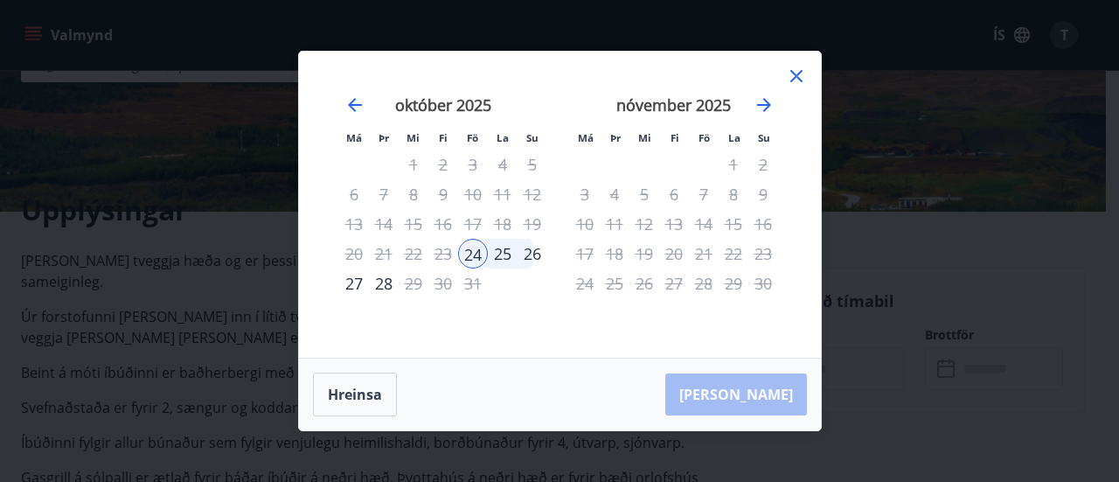
click at [535, 256] on div "26" at bounding box center [533, 254] width 30 height 30
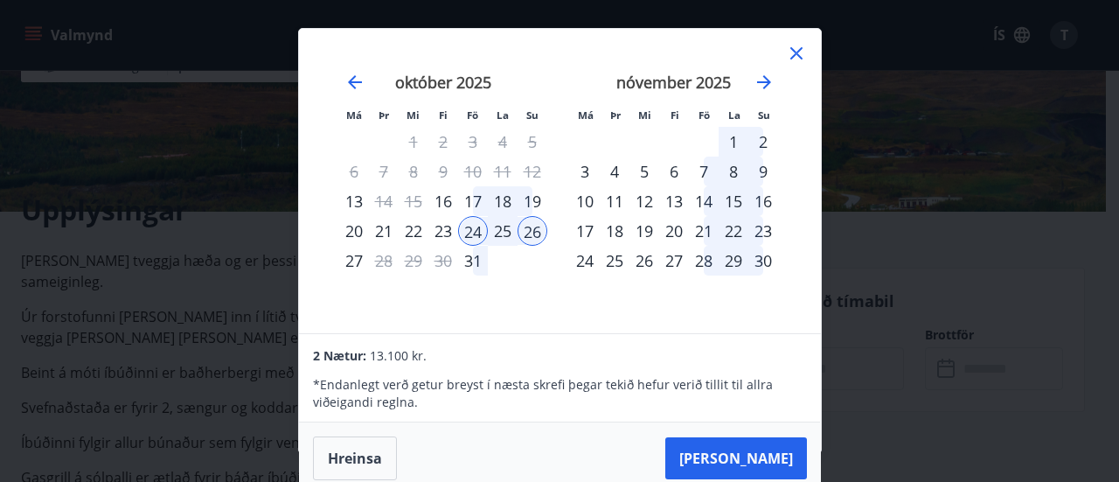
scroll to position [2, 0]
click at [788, 52] on icon at bounding box center [796, 53] width 21 height 21
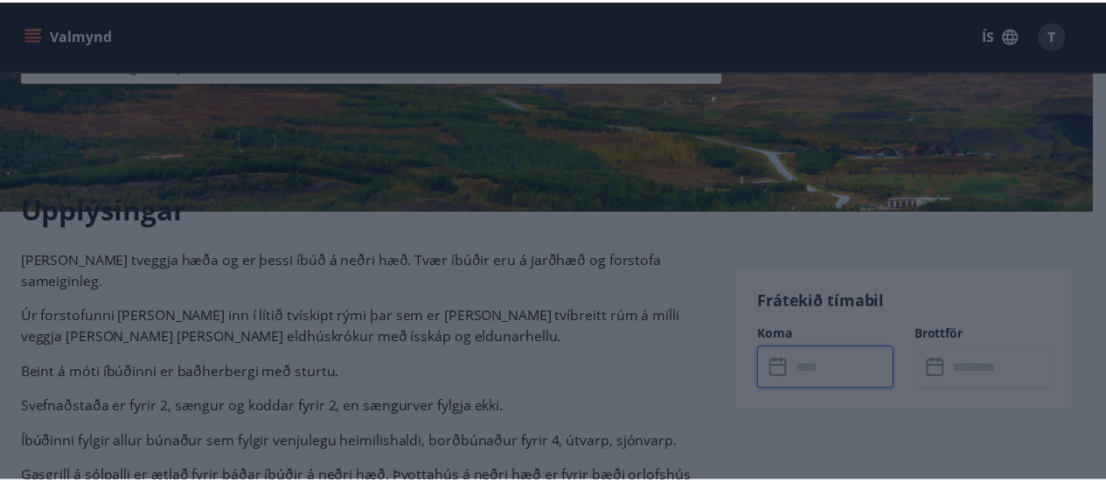
scroll to position [0, 0]
